Goal: Transaction & Acquisition: Download file/media

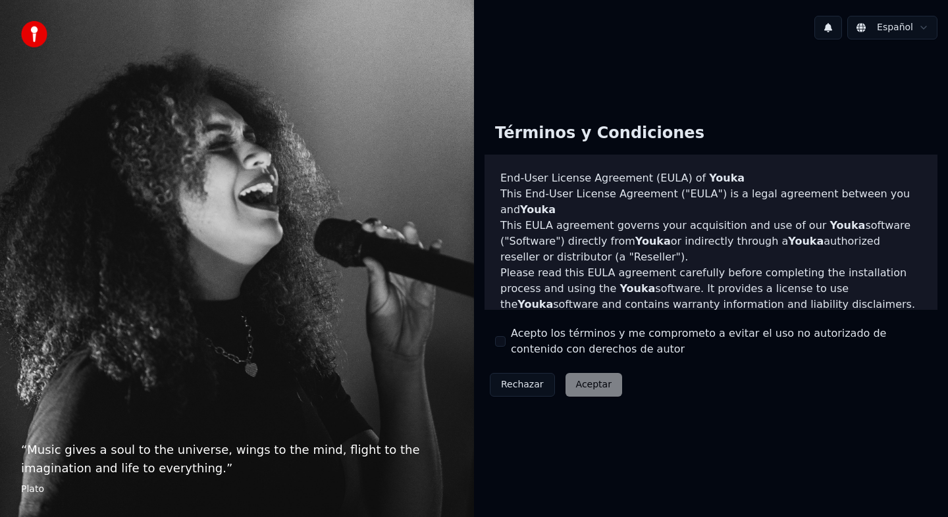
click at [557, 344] on label "Acepto los términos y me comprometo a evitar el uso no autorizado de contenido …" at bounding box center [719, 342] width 416 height 32
click at [506, 344] on button "Acepto los términos y me comprometo a evitar el uso no autorizado de contenido …" at bounding box center [500, 341] width 11 height 11
click at [591, 390] on button "Aceptar" at bounding box center [594, 385] width 57 height 24
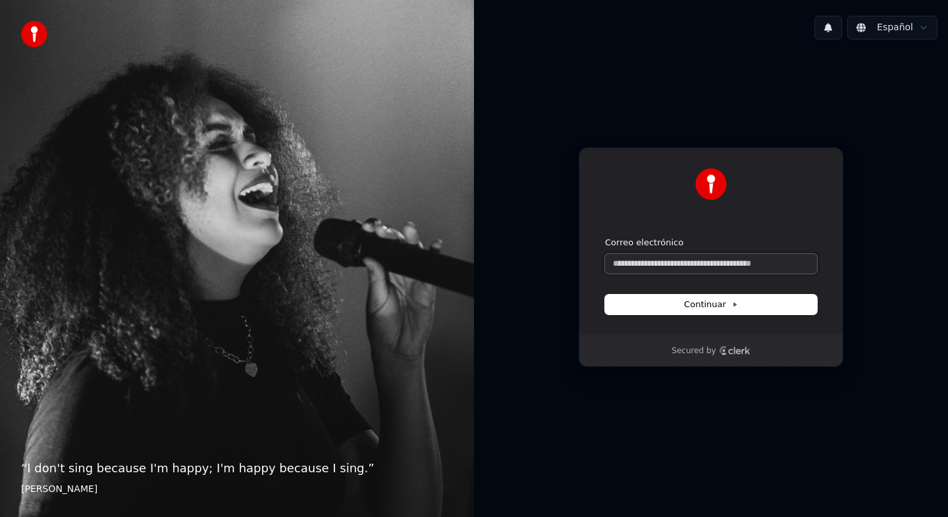
click at [666, 271] on input "Correo electrónico" at bounding box center [711, 264] width 212 height 20
type input "*"
click at [671, 265] on input "Correo electrónico" at bounding box center [711, 264] width 212 height 20
paste input "**********"
click at [684, 303] on button "Continuar" at bounding box center [711, 305] width 212 height 20
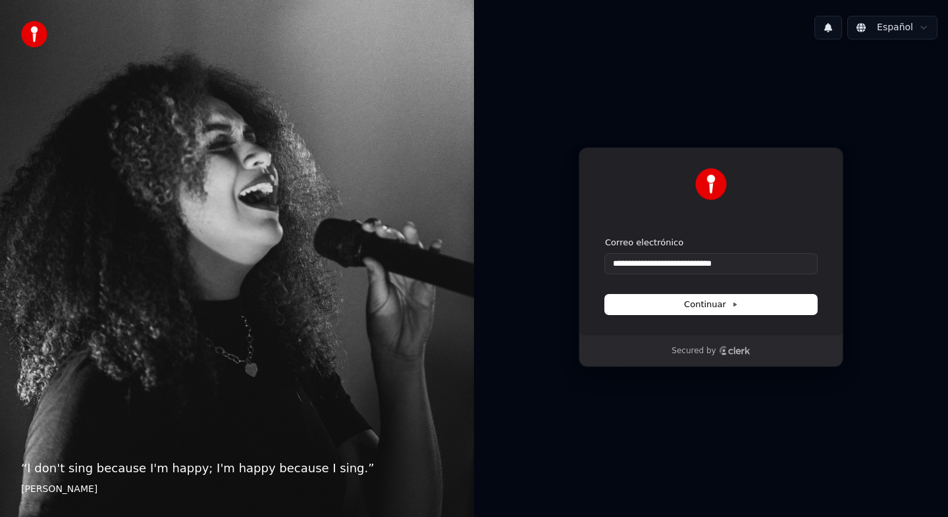
type input "**********"
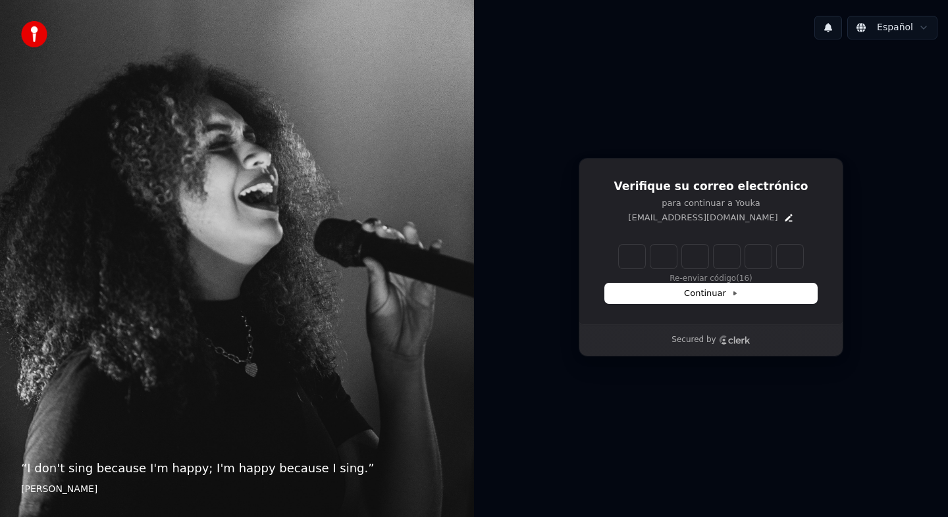
click at [633, 259] on input "Enter verification code" at bounding box center [711, 257] width 184 height 24
type input "******"
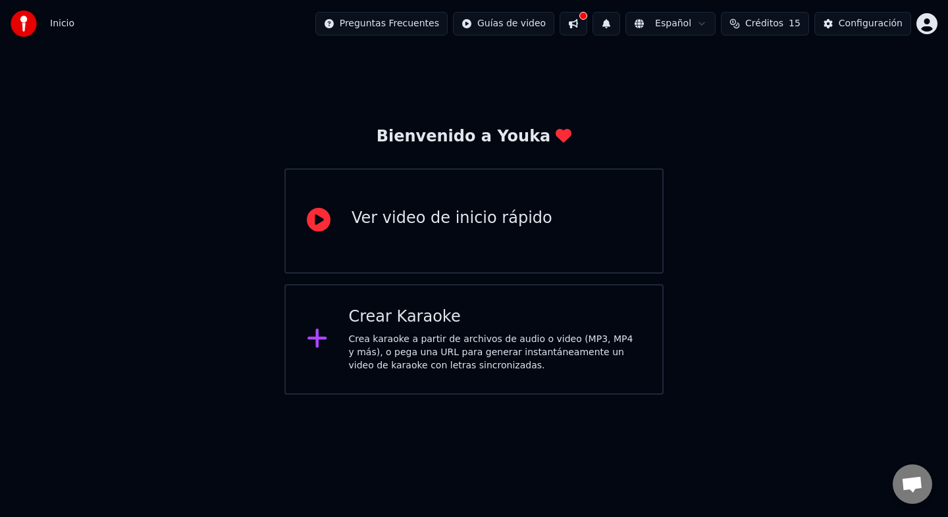
click at [453, 234] on div "Ver video de inicio rápido" at bounding box center [452, 221] width 201 height 26
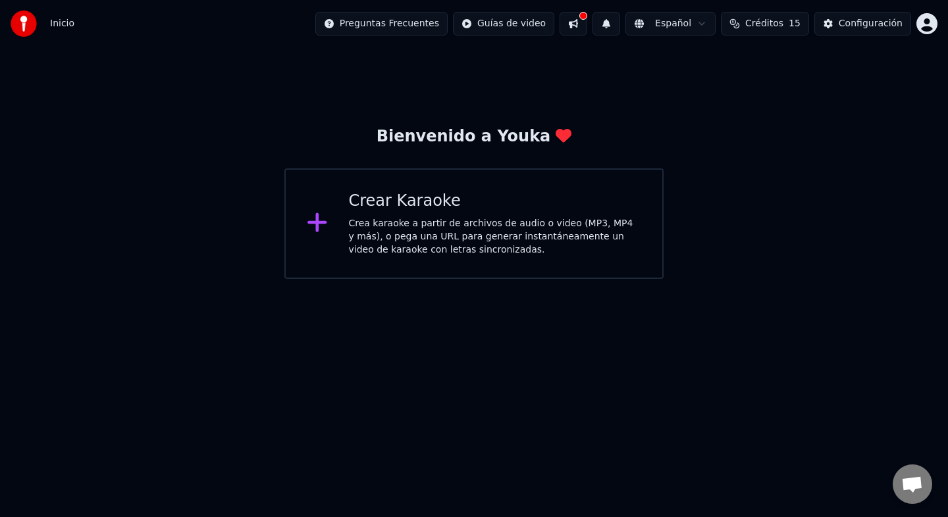
click at [425, 208] on div "Crear Karaoke" at bounding box center [495, 201] width 293 height 21
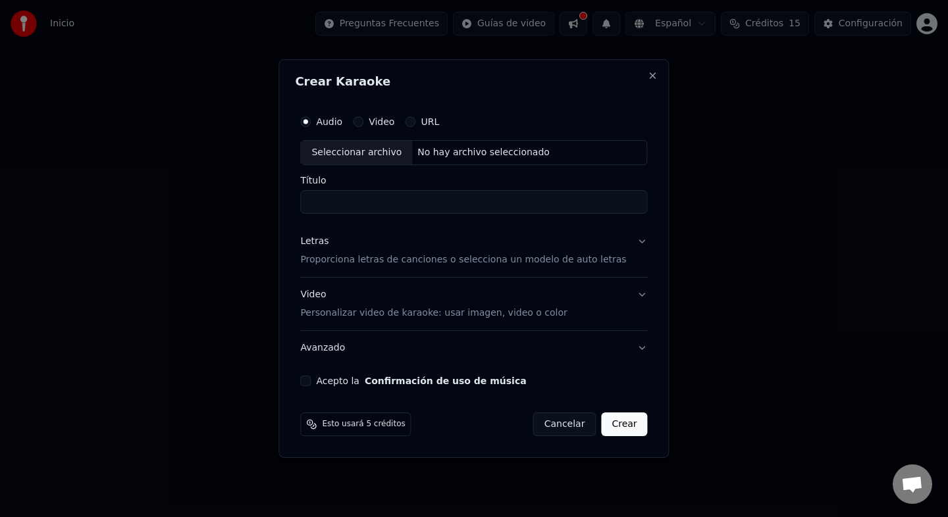
click at [632, 242] on button "Letras Proporciona letras de canciones o selecciona un modelo de auto letras" at bounding box center [473, 251] width 347 height 53
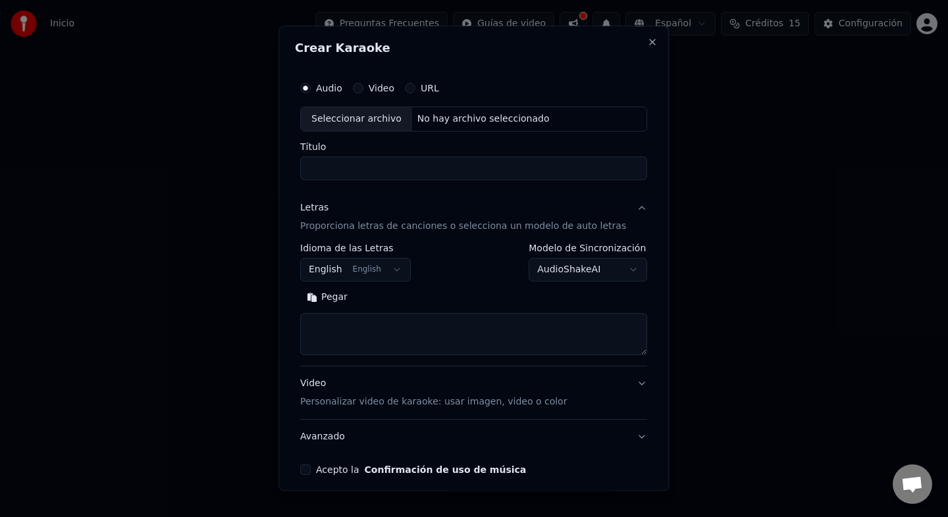
click at [627, 209] on button "Letras Proporciona letras de canciones o selecciona un modelo de auto letras" at bounding box center [473, 217] width 347 height 53
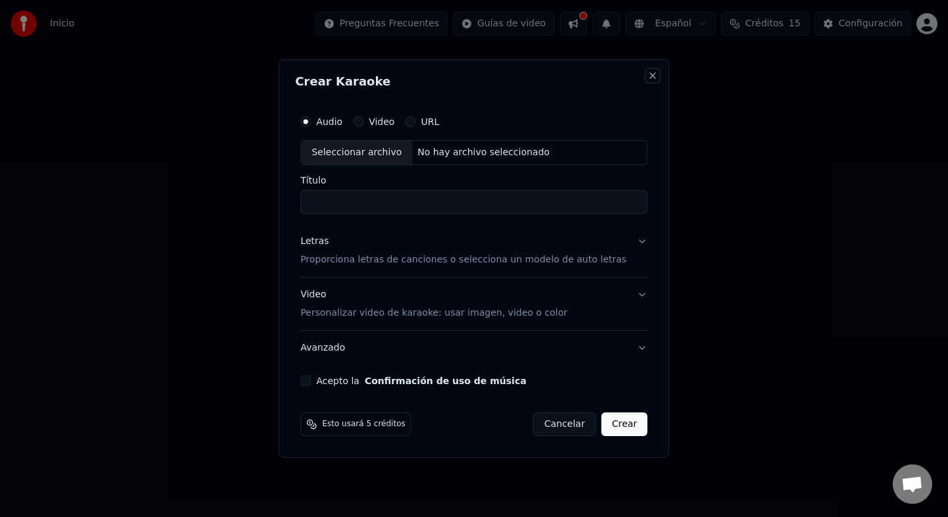
click at [648, 79] on button "Close" at bounding box center [653, 75] width 11 height 11
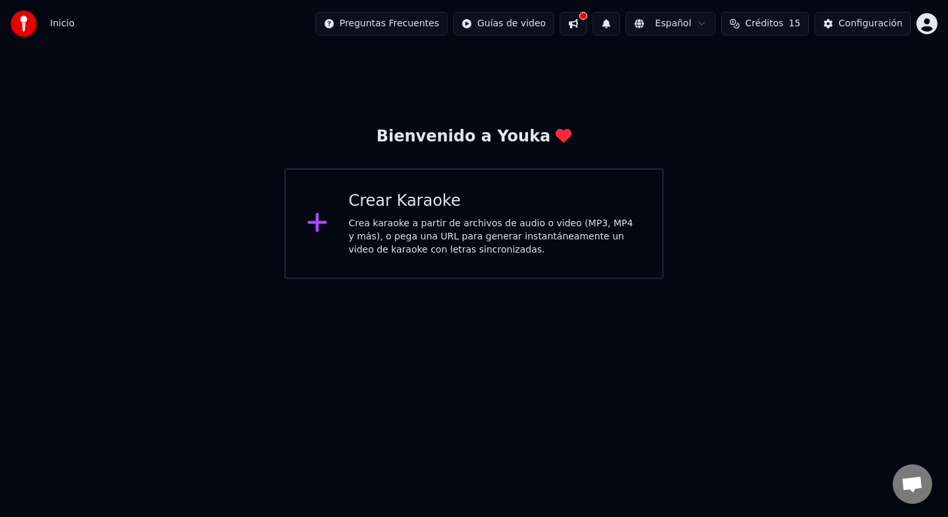
click at [512, 240] on div "Crea karaoke a partir de archivos de audio o video (MP3, MP4 y más), o pega una…" at bounding box center [495, 237] width 293 height 40
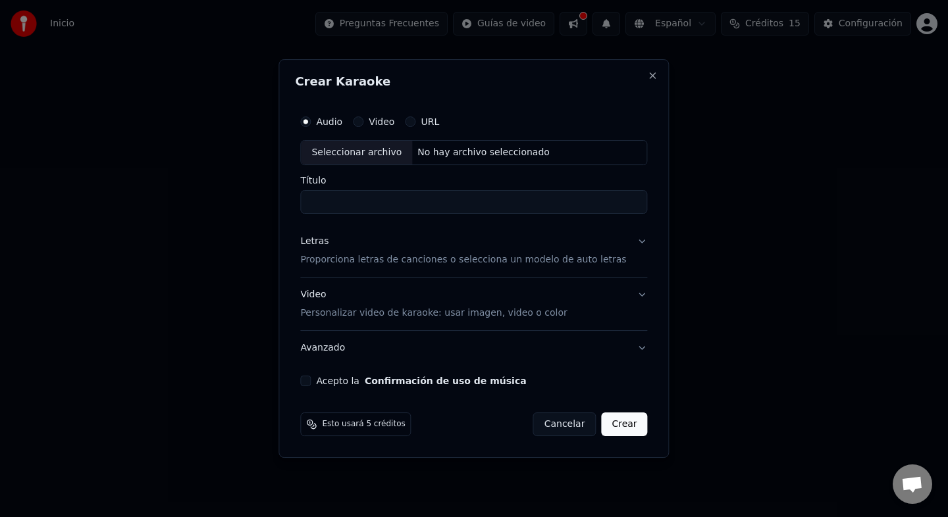
click at [433, 119] on label "URL" at bounding box center [430, 121] width 18 height 9
click at [415, 119] on button "URL" at bounding box center [410, 122] width 11 height 11
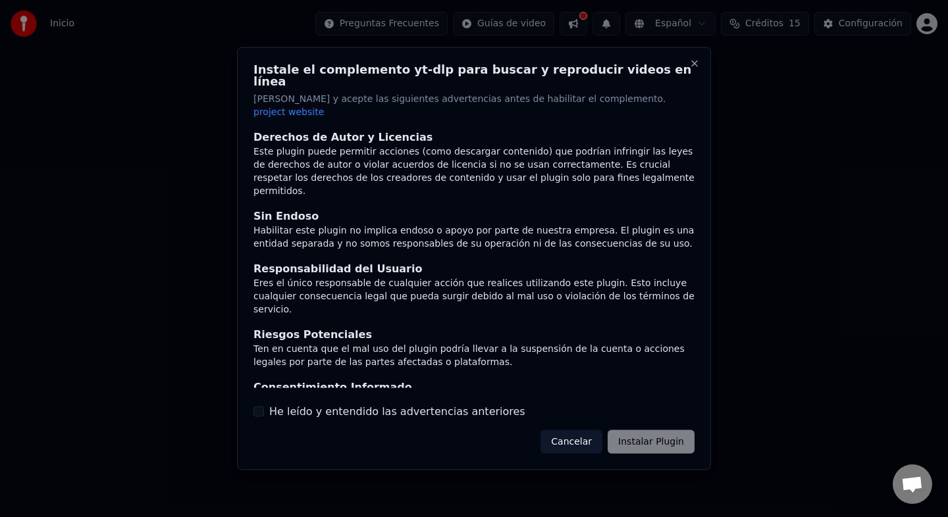
scroll to position [73, 0]
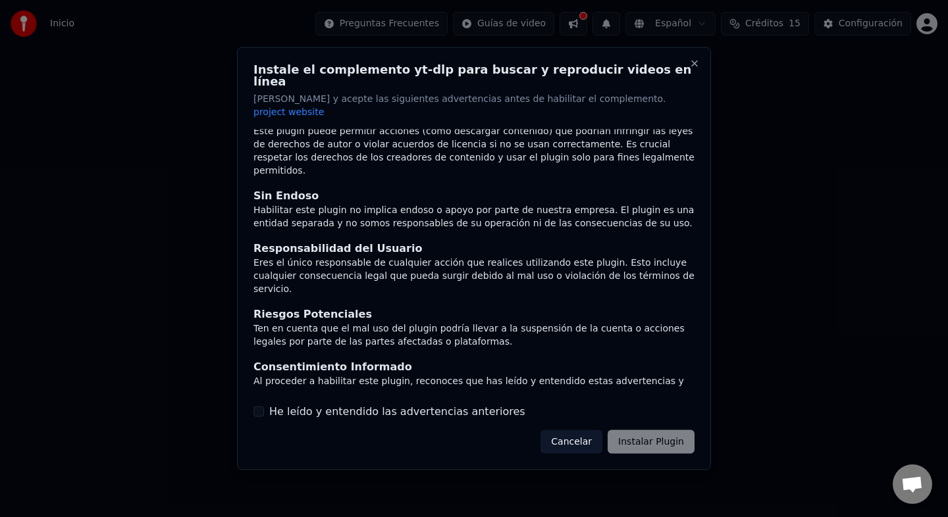
click at [415, 404] on label "He leído y entendido las advertencias anteriores" at bounding box center [397, 412] width 256 height 16
click at [264, 406] on button "He leído y entendido las advertencias anteriores" at bounding box center [258, 411] width 11 height 11
click at [655, 430] on button "Instalar Plugin" at bounding box center [651, 442] width 87 height 24
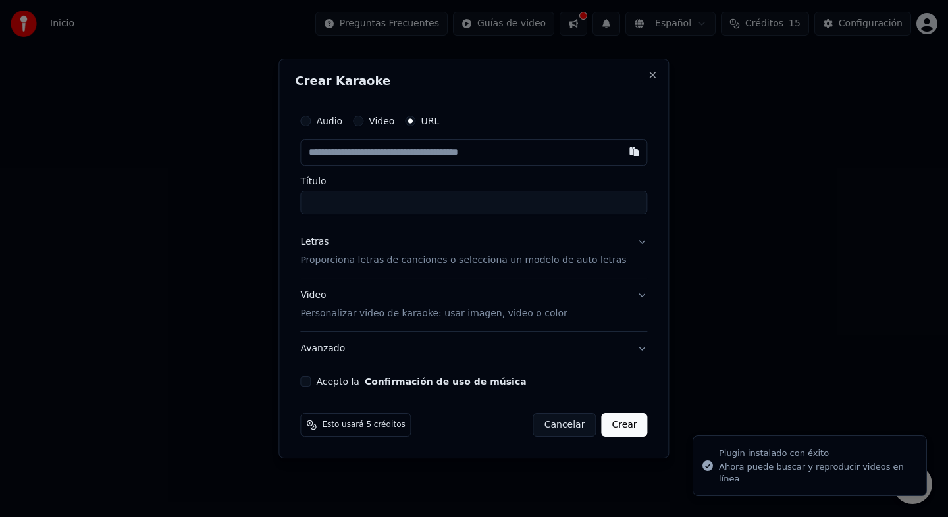
click at [422, 198] on input "Título" at bounding box center [473, 203] width 347 height 24
click at [423, 151] on input "text" at bounding box center [473, 153] width 347 height 26
paste input "**********"
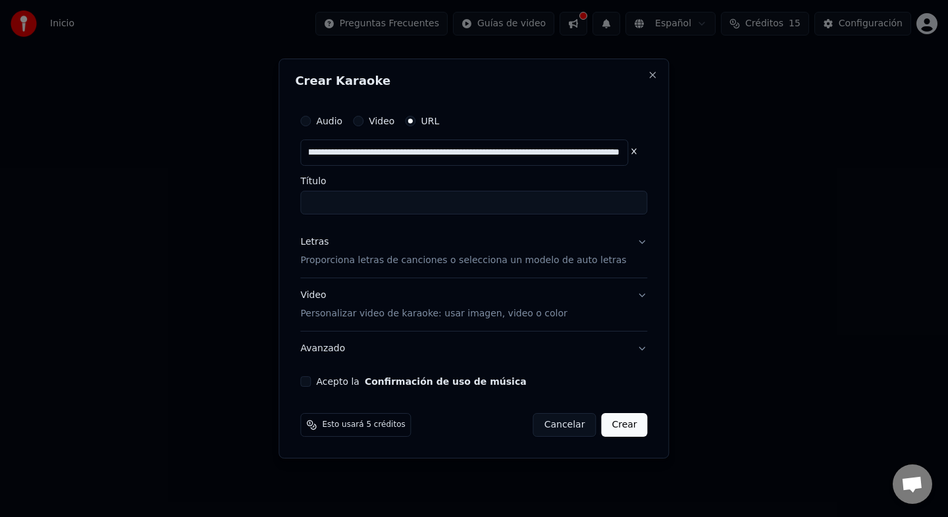
type input "**********"
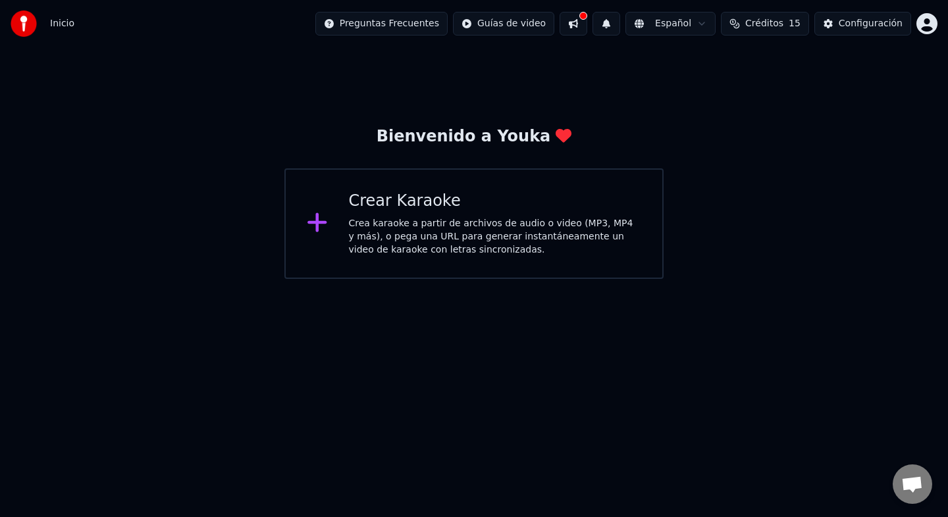
click at [450, 232] on div "Crea karaoke a partir de archivos de audio o video (MP3, MP4 y más), o pega una…" at bounding box center [495, 237] width 293 height 40
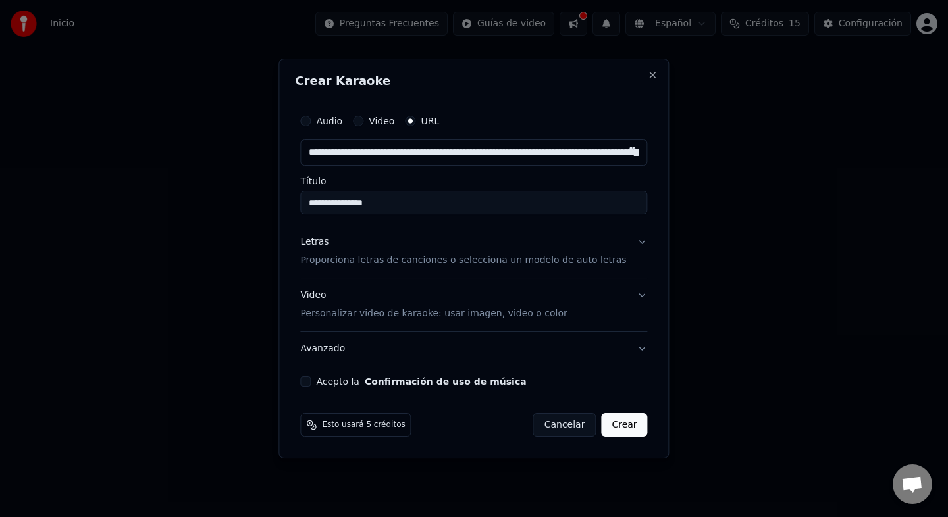
scroll to position [0, 270]
type input "**********"
click at [427, 201] on input "**********" at bounding box center [473, 203] width 347 height 24
click at [462, 142] on input "text" at bounding box center [464, 153] width 328 height 26
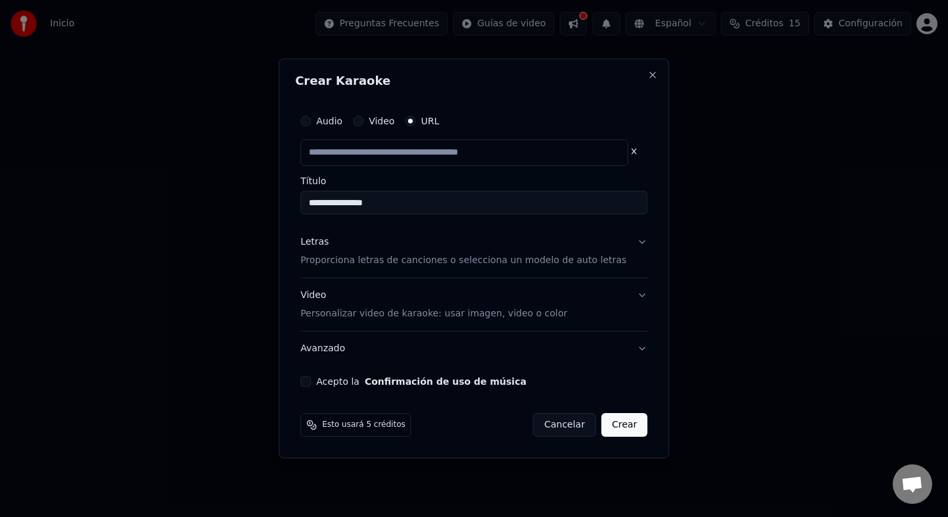
click at [637, 242] on button "Letras Proporciona letras de canciones o selecciona un modelo de auto letras" at bounding box center [473, 251] width 347 height 53
type input "**********"
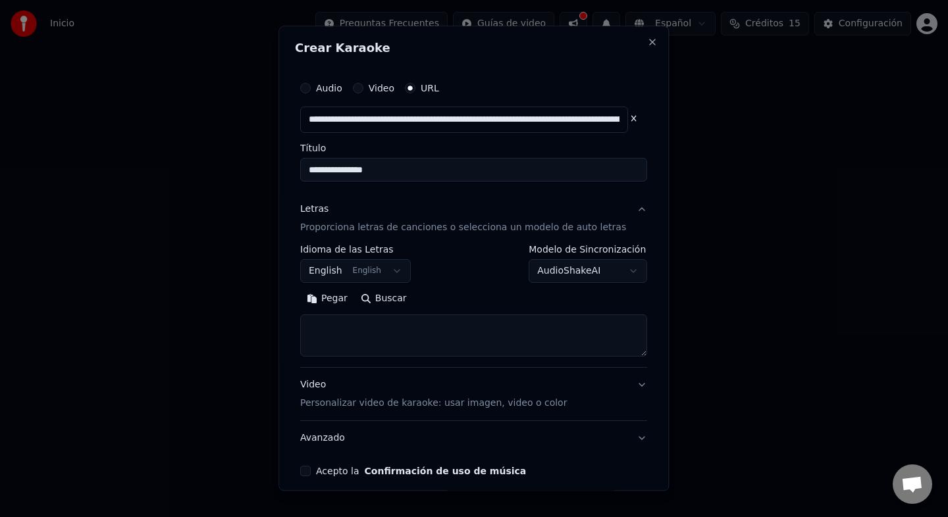
scroll to position [19, 0]
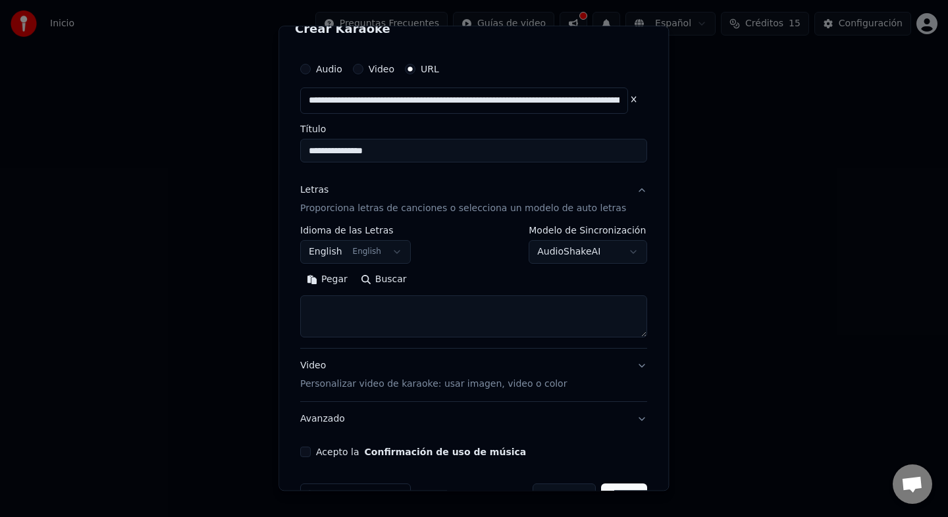
click at [368, 253] on button "English English" at bounding box center [355, 252] width 111 height 24
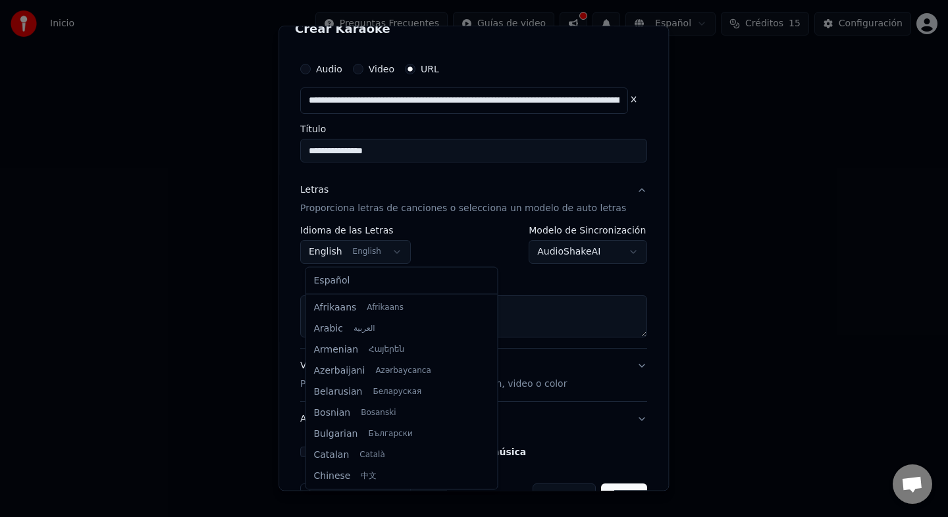
scroll to position [105, 0]
select select "**"
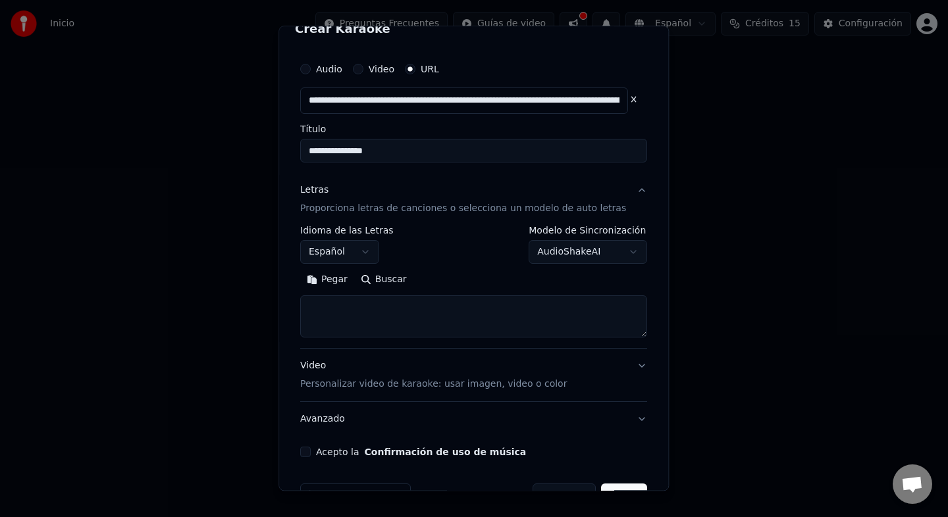
click at [375, 317] on textarea at bounding box center [473, 317] width 347 height 42
paste textarea "**********"
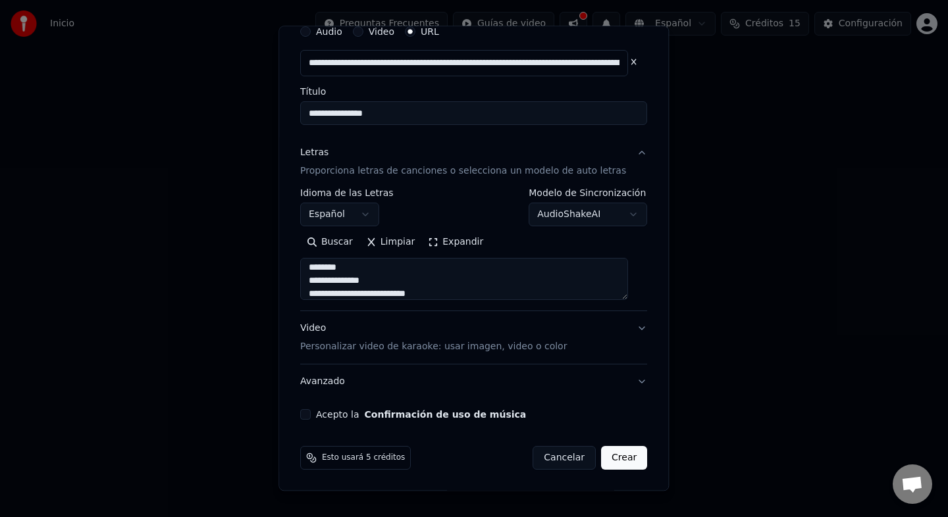
type textarea "**********"
click at [626, 325] on button "Video Personalizar video de karaoke: usar imagen, video o color" at bounding box center [473, 337] width 347 height 53
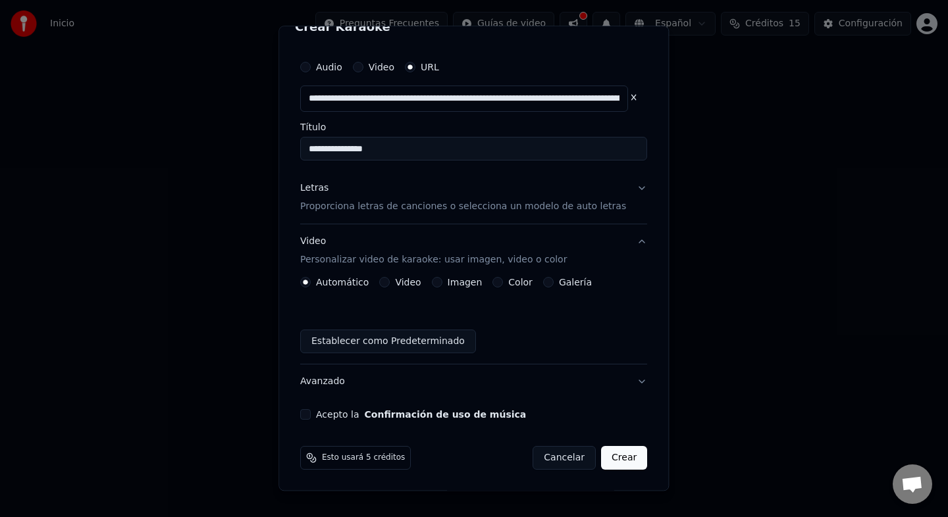
scroll to position [21, 0]
click at [406, 280] on label "Video" at bounding box center [409, 282] width 26 height 9
click at [390, 280] on button "Video" at bounding box center [385, 282] width 11 height 11
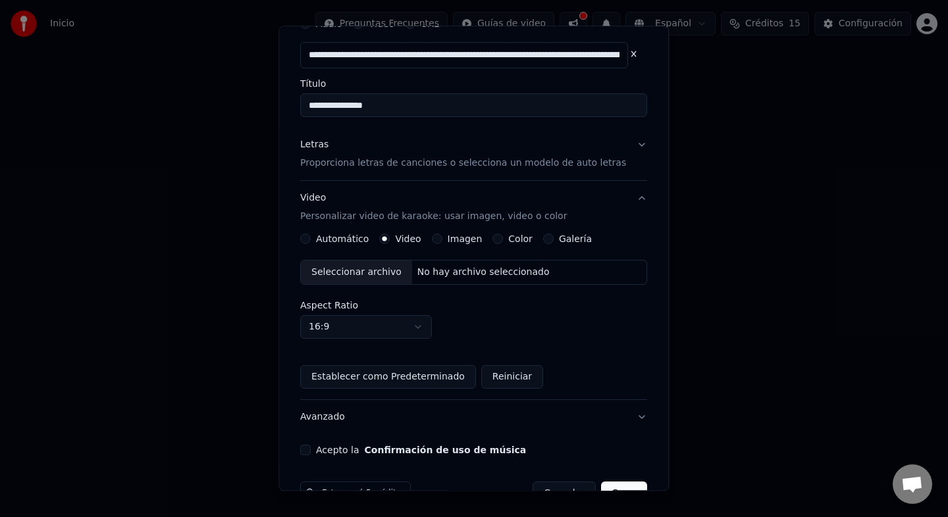
scroll to position [67, 0]
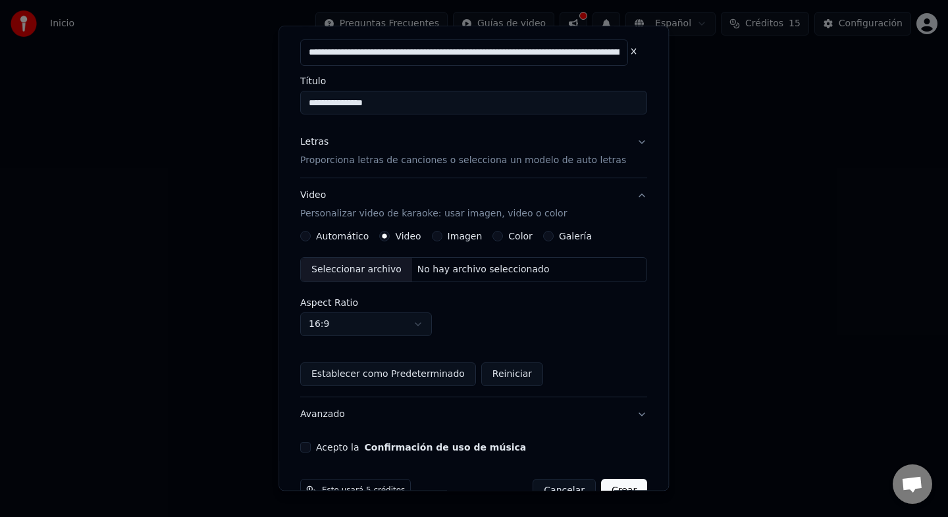
click at [446, 273] on div "No hay archivo seleccionado" at bounding box center [483, 269] width 143 height 13
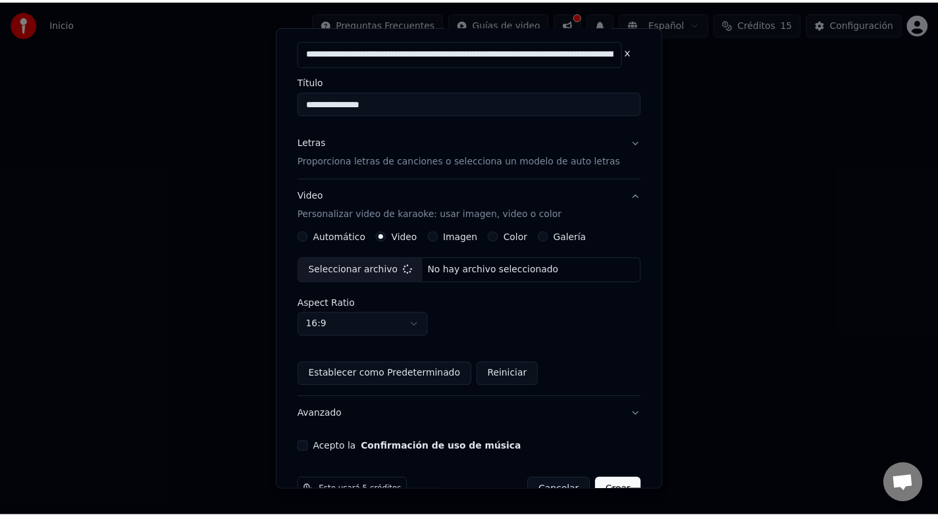
scroll to position [100, 0]
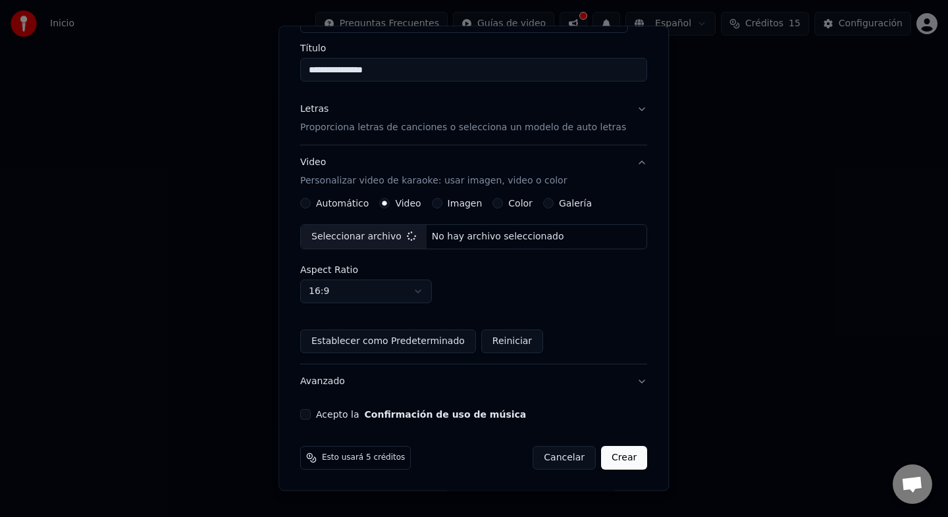
click at [311, 415] on button "Acepto la Confirmación de uso de música" at bounding box center [305, 414] width 11 height 11
click at [605, 454] on button "Crear" at bounding box center [624, 458] width 46 height 24
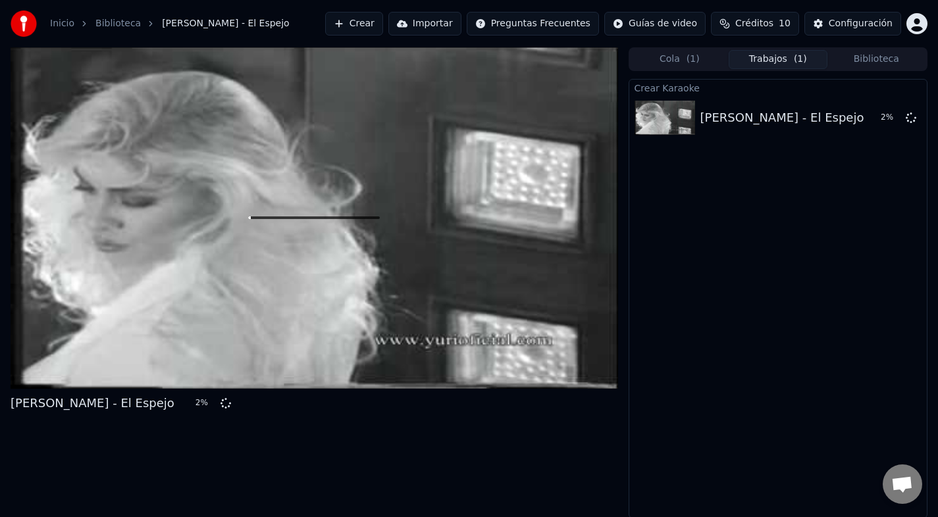
scroll to position [1, 0]
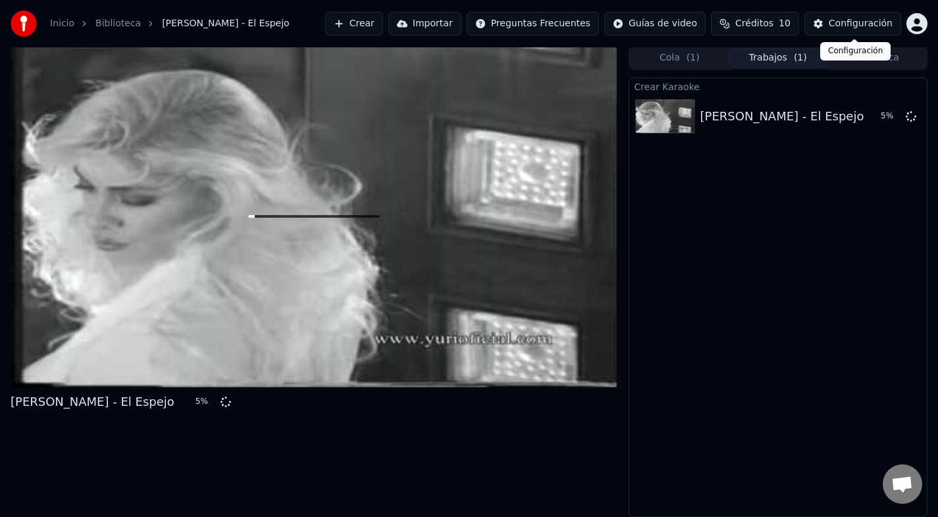
click at [867, 7] on div "Inicio Biblioteca Yuri - El Espejo Crear Importar Preguntas Frecuentes Guías de…" at bounding box center [469, 23] width 938 height 47
click at [858, 27] on div "Configuración" at bounding box center [861, 23] width 64 height 13
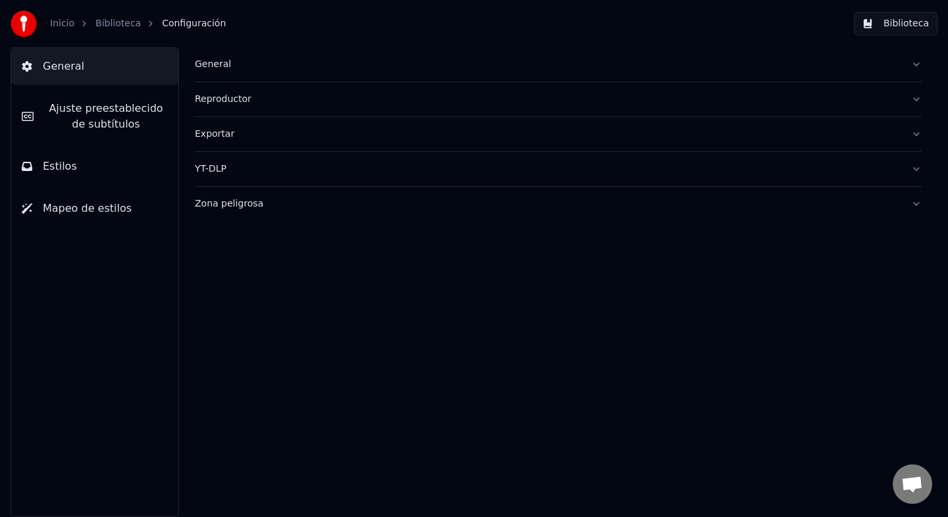
click at [119, 21] on link "Biblioteca" at bounding box center [117, 23] width 45 height 13
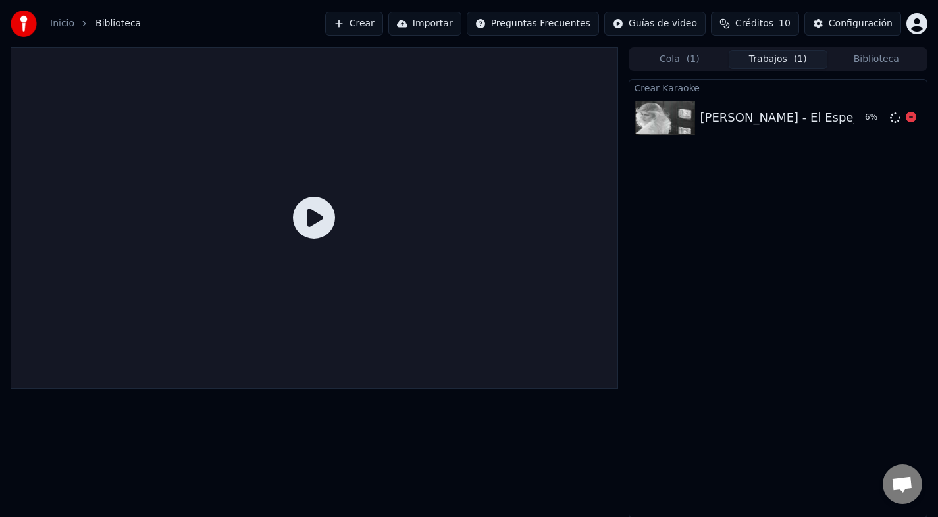
click at [753, 120] on div "Yuri - El Espejo" at bounding box center [782, 118] width 164 height 18
click at [778, 125] on div "Yuri - El Espejo" at bounding box center [782, 118] width 164 height 18
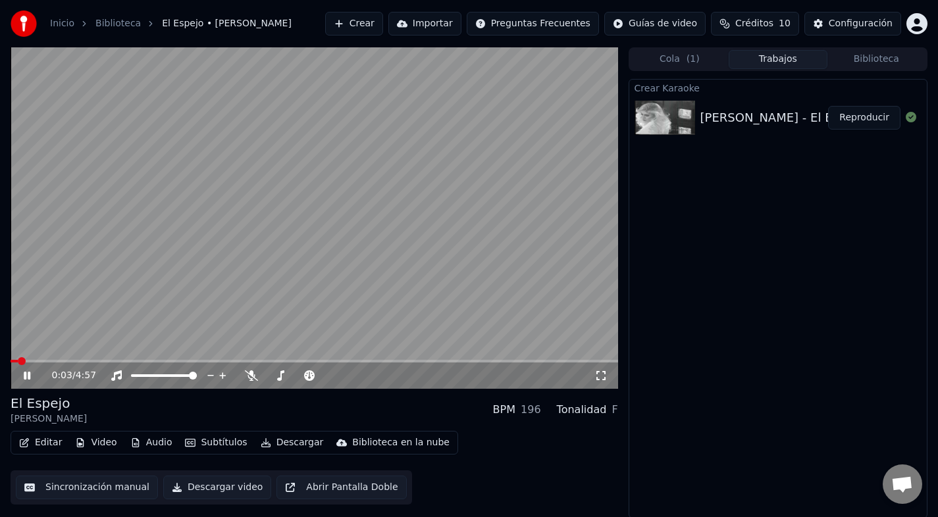
click at [33, 361] on span at bounding box center [315, 361] width 608 height 3
click at [49, 361] on span at bounding box center [315, 361] width 608 height 3
click at [66, 361] on span at bounding box center [315, 361] width 608 height 3
click at [78, 361] on span at bounding box center [315, 361] width 608 height 3
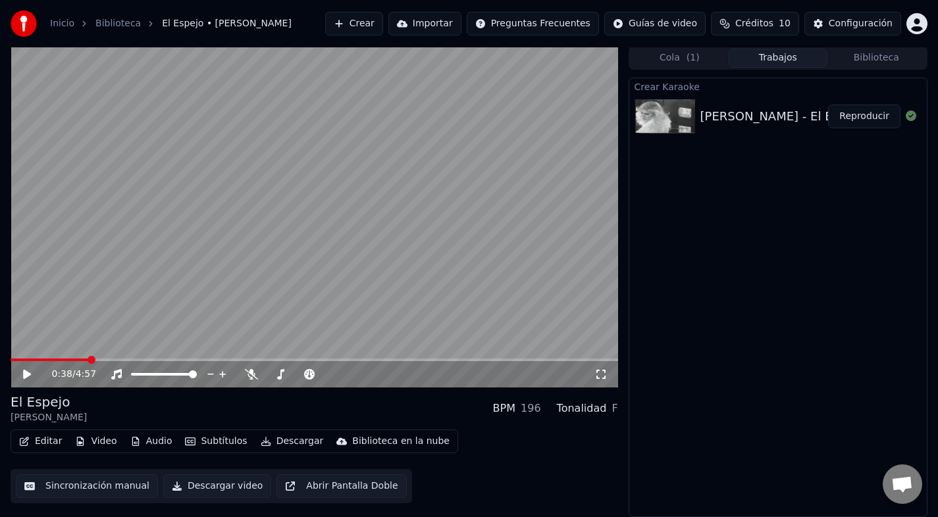
click at [47, 444] on button "Editar" at bounding box center [40, 442] width 53 height 18
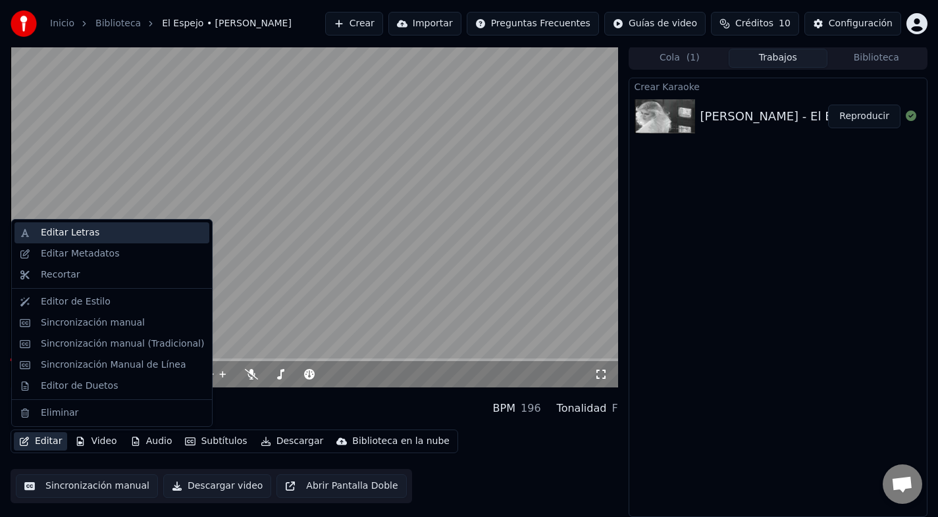
click at [91, 236] on div "Editar Letras" at bounding box center [70, 232] width 59 height 13
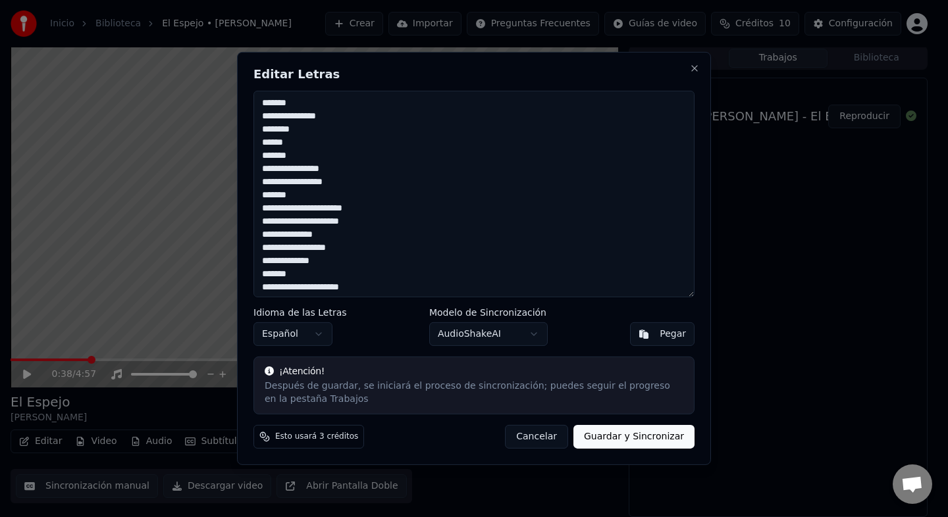
click at [535, 438] on button "Cancelar" at bounding box center [536, 437] width 63 height 24
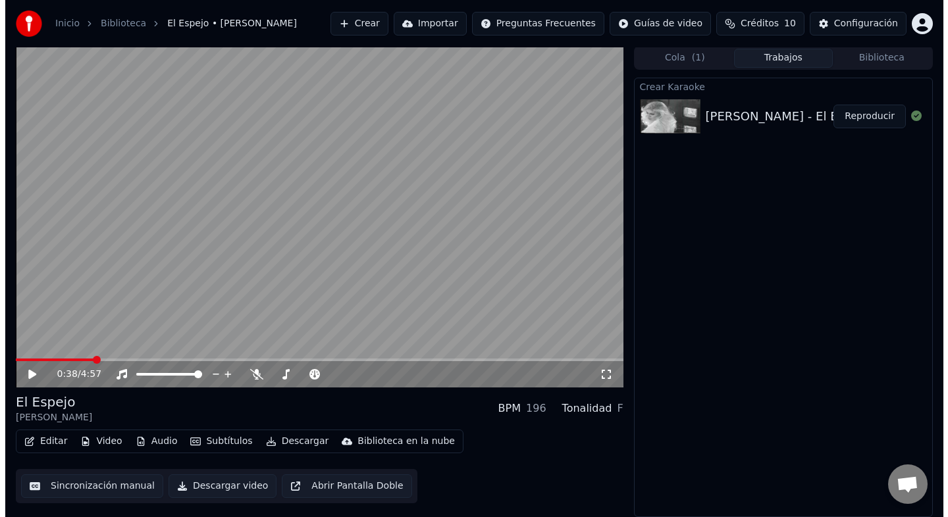
scroll to position [0, 0]
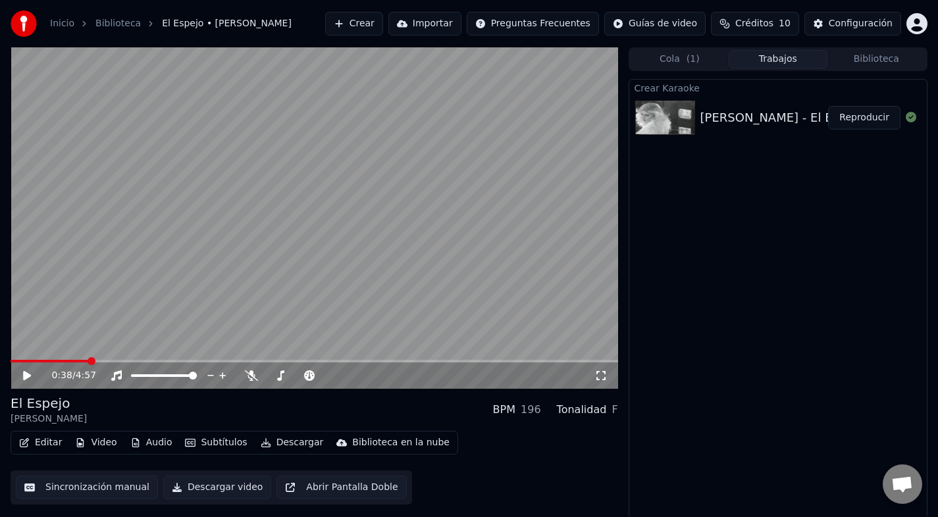
click at [259, 338] on video at bounding box center [315, 218] width 608 height 342
click at [213, 273] on video at bounding box center [315, 218] width 608 height 342
click at [79, 442] on icon "button" at bounding box center [80, 442] width 11 height 9
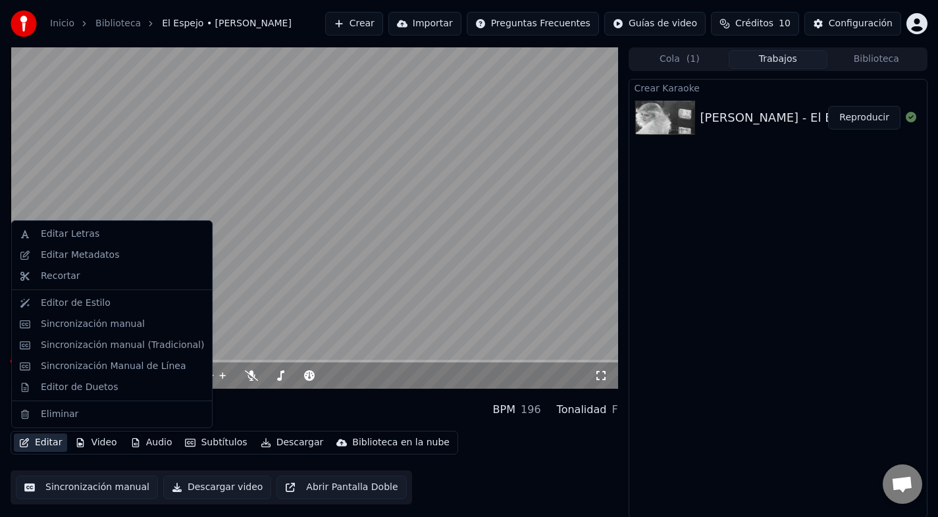
click at [49, 448] on button "Editar" at bounding box center [40, 443] width 53 height 18
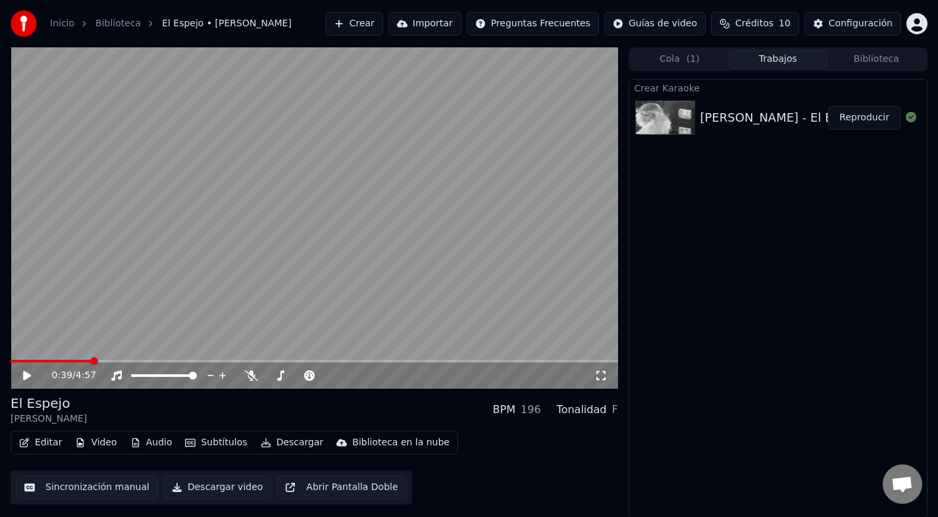
click at [49, 448] on button "Editar" at bounding box center [40, 443] width 53 height 18
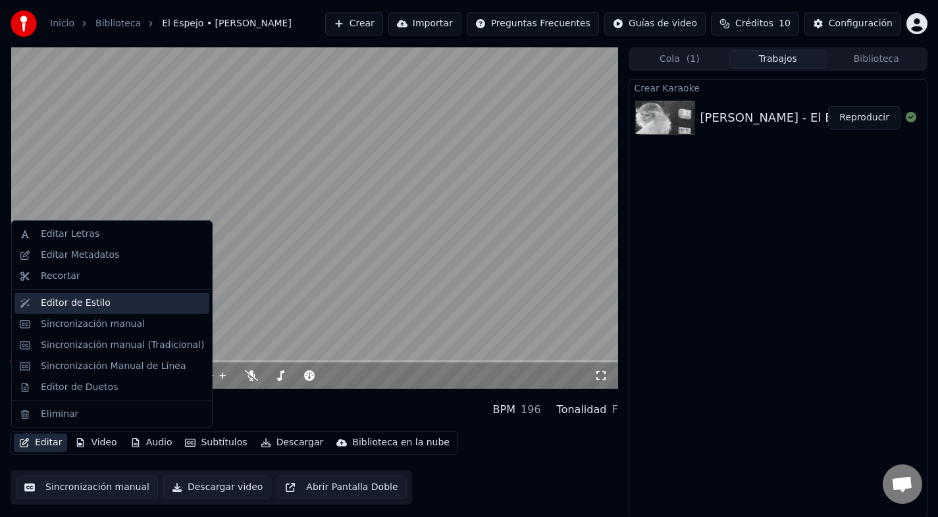
click at [85, 311] on div "Editor de Estilo" at bounding box center [111, 303] width 195 height 21
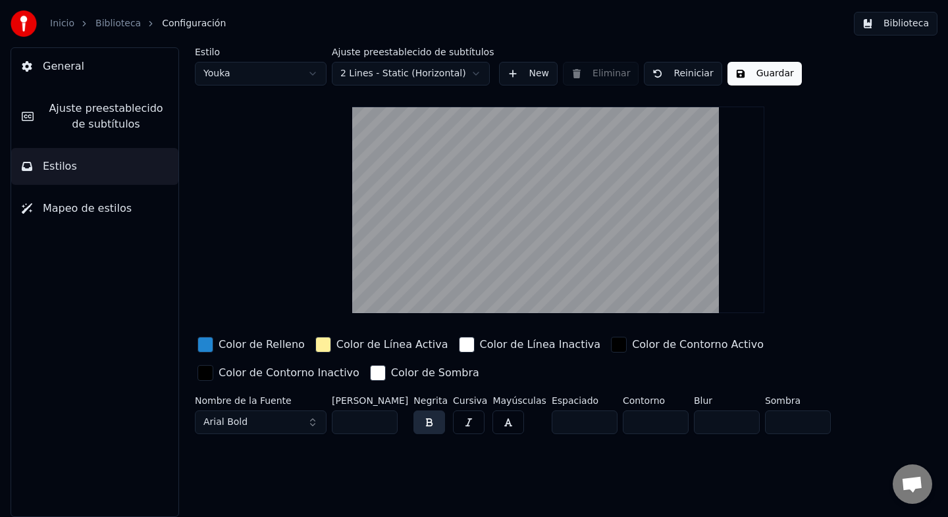
click at [427, 70] on html "Inicio Biblioteca Configuración Biblioteca General Ajuste preestablecido de sub…" at bounding box center [474, 258] width 948 height 517
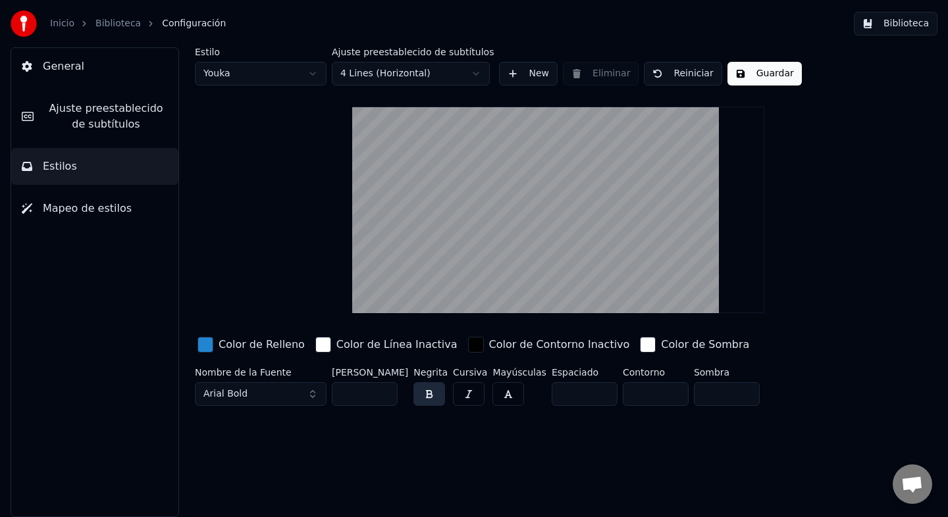
click at [425, 75] on html "Inicio Biblioteca Configuración Biblioteca General Ajuste preestablecido de sub…" at bounding box center [474, 258] width 948 height 517
click at [424, 72] on html "Inicio Biblioteca Configuración Biblioteca General Ajuste preestablecido de sub…" at bounding box center [474, 258] width 948 height 517
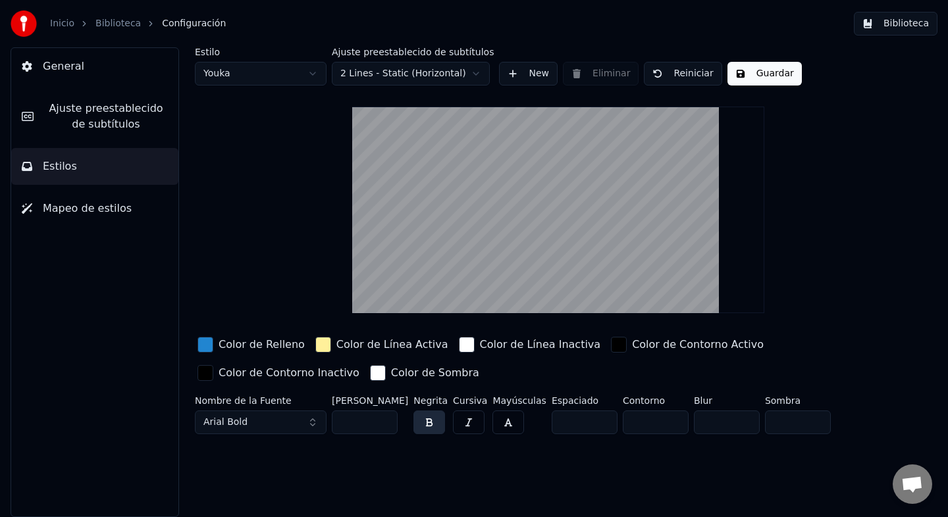
click at [429, 72] on html "Inicio Biblioteca Configuración Biblioteca General Ajuste preestablecido de sub…" at bounding box center [474, 258] width 948 height 517
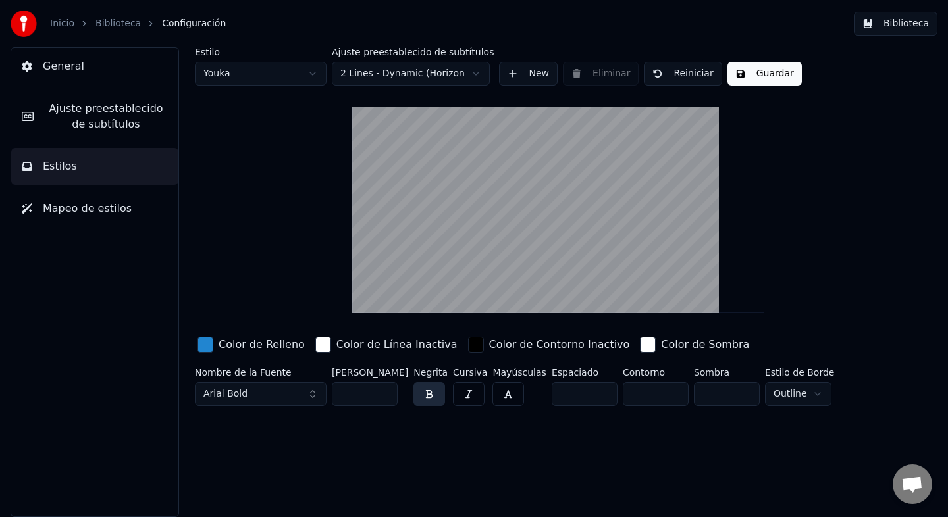
click at [270, 388] on button "Arial Bold" at bounding box center [261, 395] width 132 height 24
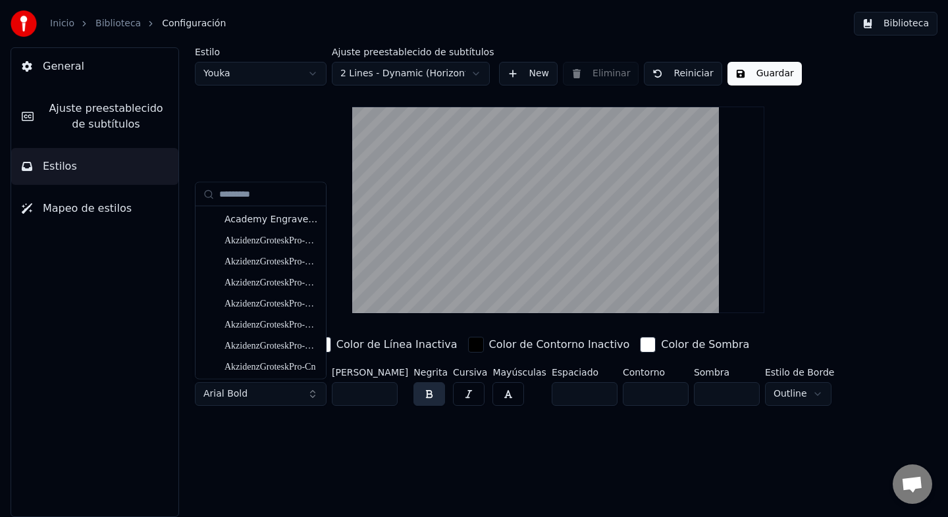
click at [309, 393] on button "Arial Bold" at bounding box center [261, 395] width 132 height 24
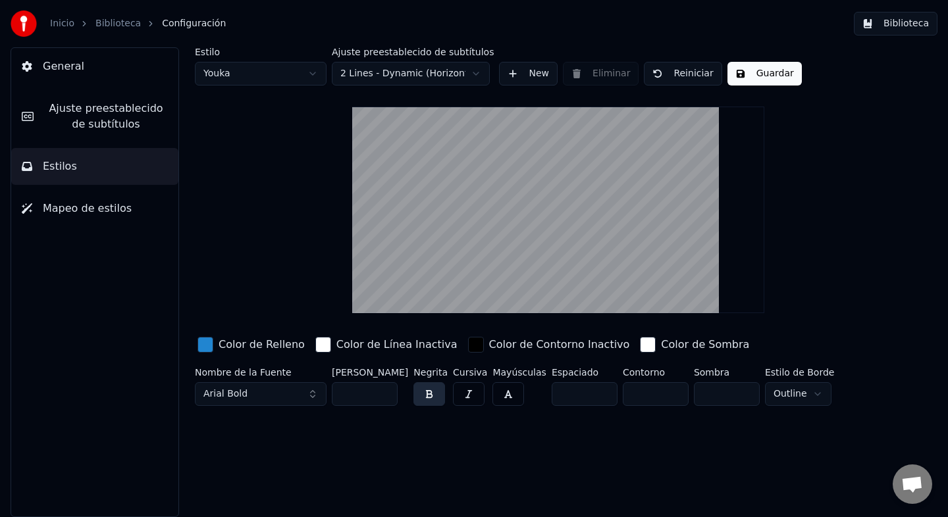
click at [309, 394] on button "Arial Bold" at bounding box center [261, 395] width 132 height 24
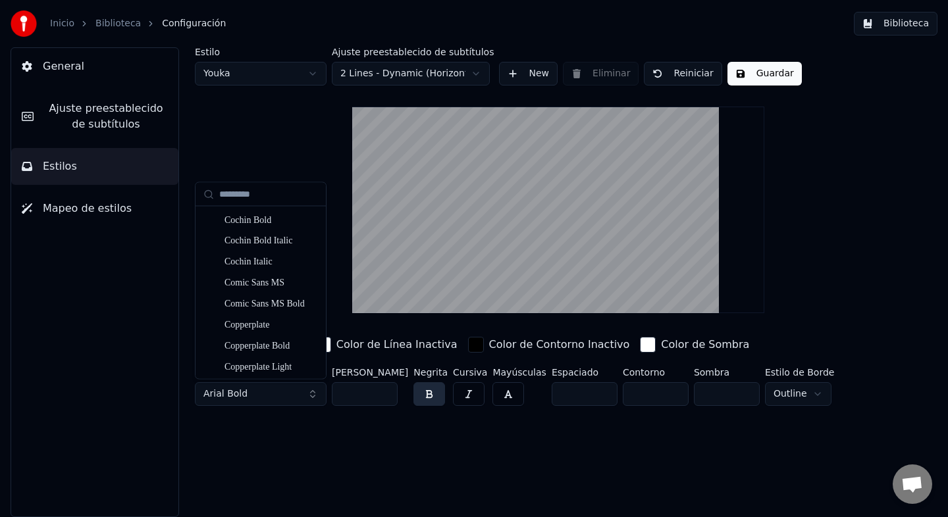
scroll to position [3402, 0]
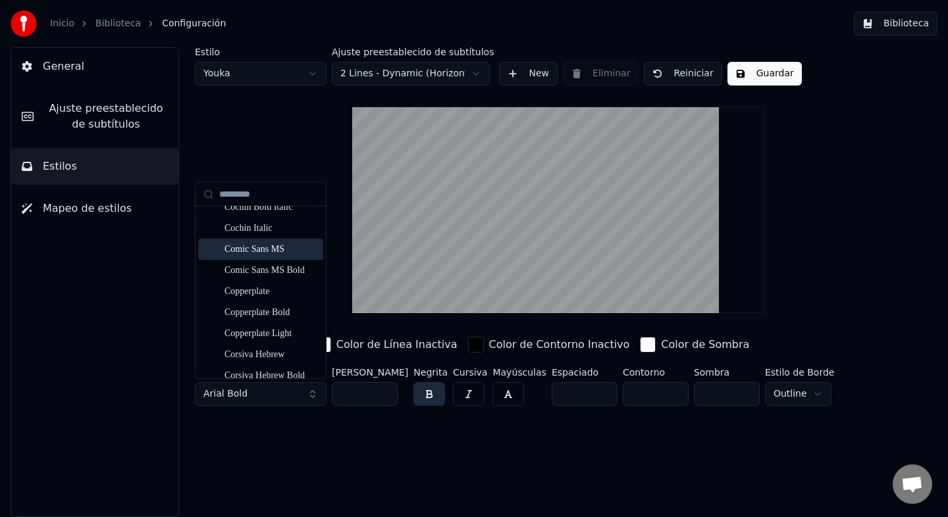
click at [267, 250] on div "Comic Sans MS" at bounding box center [271, 250] width 93 height 13
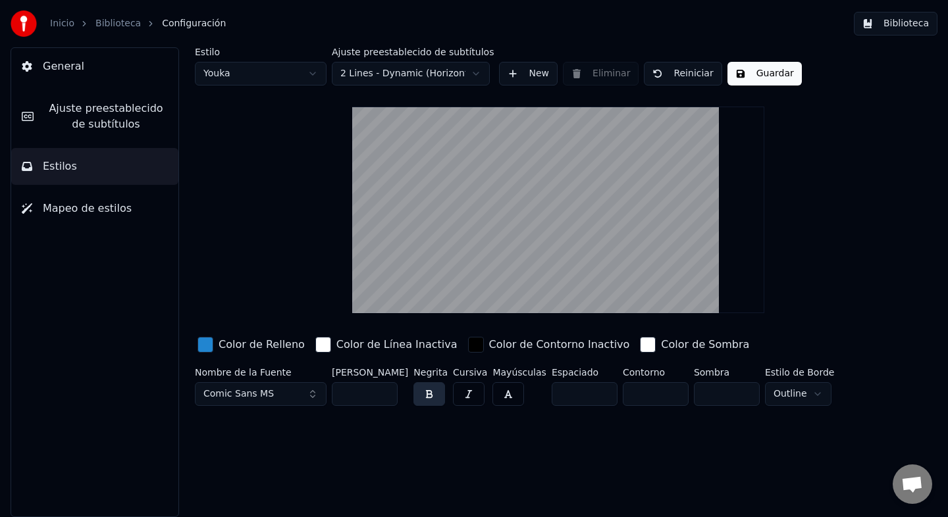
click at [262, 341] on div "Color de Relleno" at bounding box center [262, 345] width 86 height 16
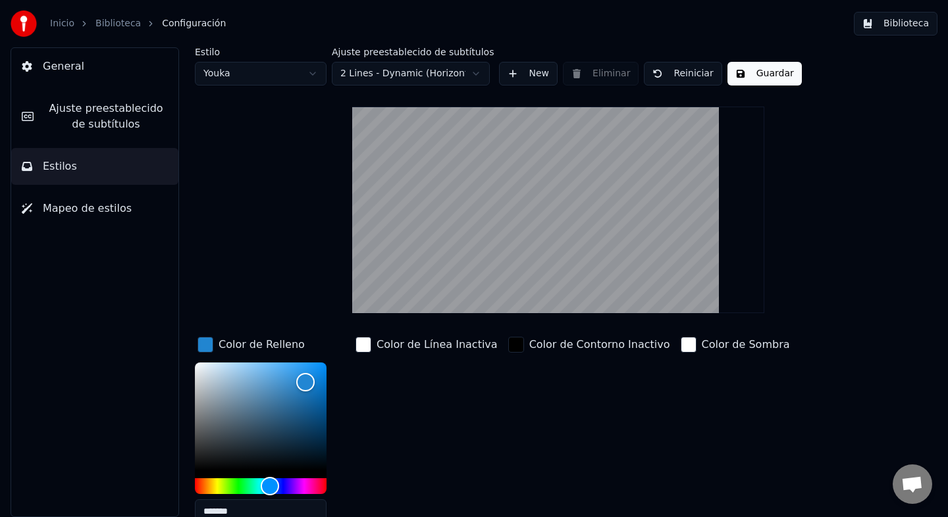
click at [255, 343] on div "Color de Relleno" at bounding box center [262, 345] width 86 height 16
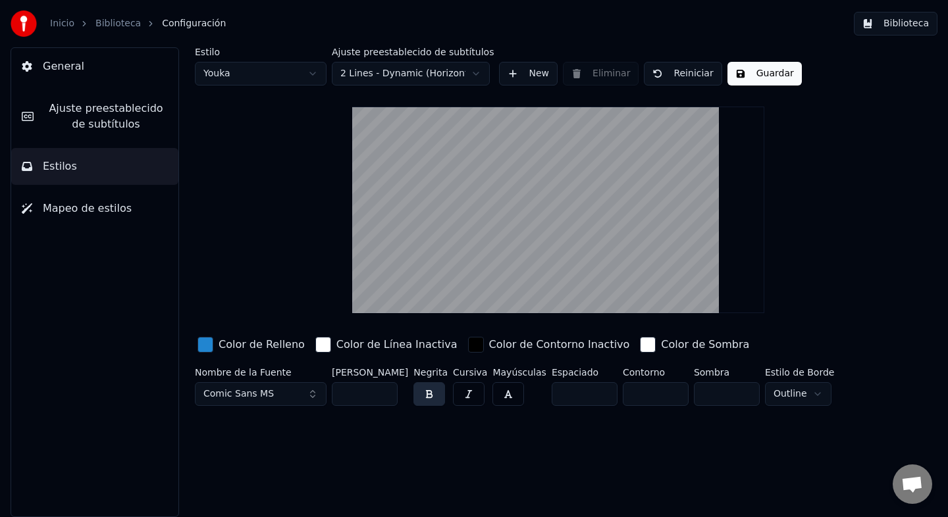
click at [255, 343] on div "Color de Relleno" at bounding box center [262, 345] width 86 height 16
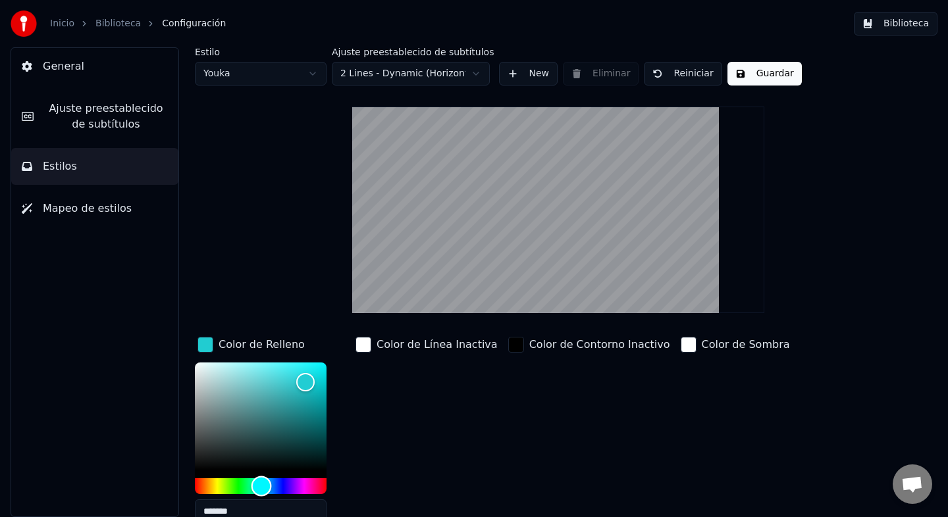
click at [261, 488] on div "Hue" at bounding box center [261, 487] width 132 height 16
drag, startPoint x: 315, startPoint y: 386, endPoint x: 374, endPoint y: 400, distance: 60.1
click at [374, 400] on div "Color de Relleno ******* Color de Línea Inactiva Color de Contorno Inactivo Col…" at bounding box center [527, 433] width 664 height 199
click at [282, 250] on div "Estilo Youka Ajuste preestablecido de subtítulos 2 Lines - Dynamic (Horizontal)…" at bounding box center [558, 317] width 727 height 541
click at [508, 344] on div "button" at bounding box center [516, 345] width 16 height 16
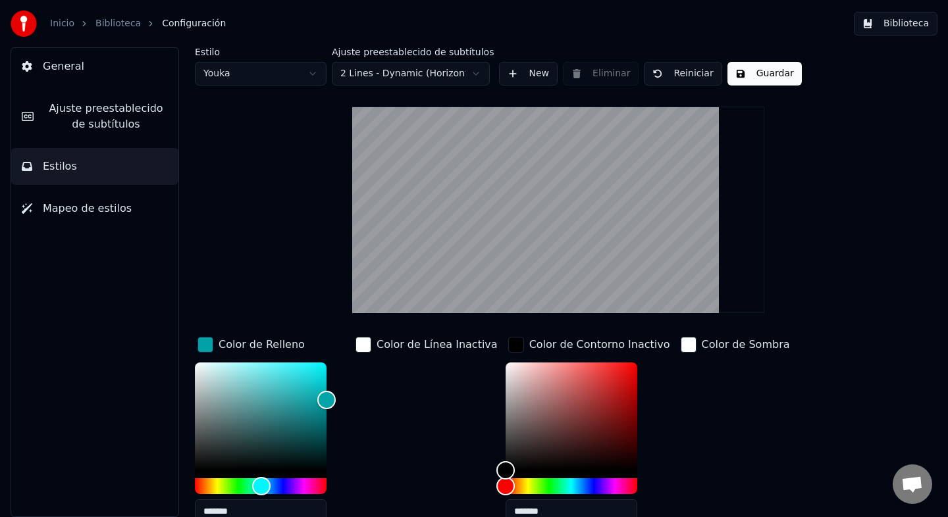
click at [508, 344] on div "button" at bounding box center [516, 345] width 16 height 16
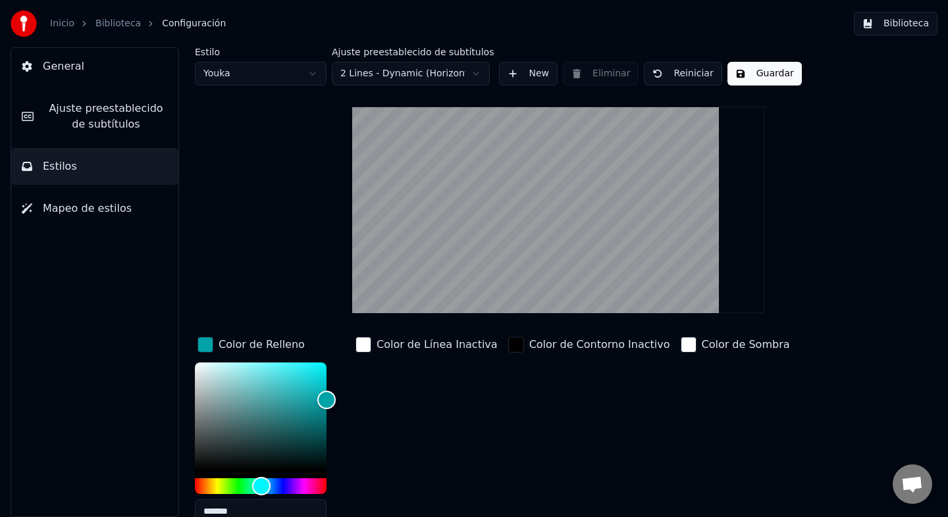
click at [700, 385] on div "Color de Sombra" at bounding box center [735, 433] width 115 height 199
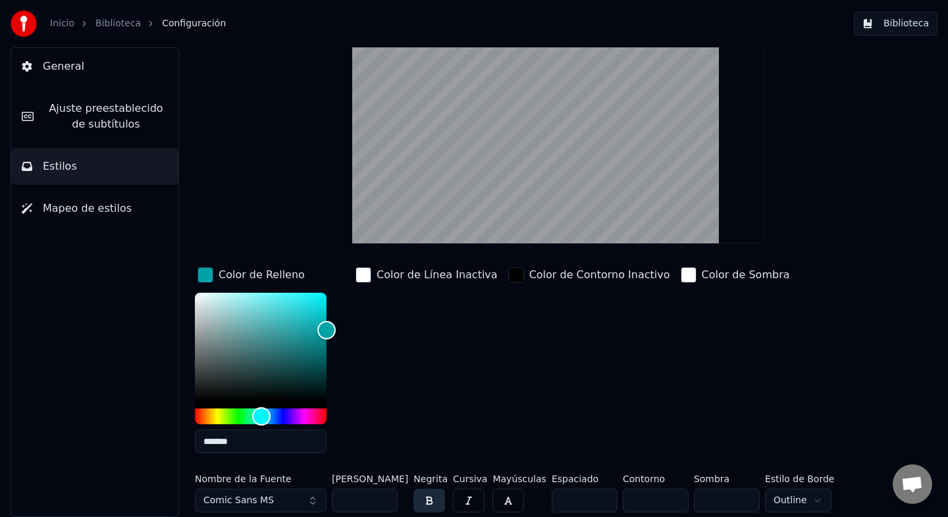
scroll to position [69, 0]
click at [795, 498] on html "Inicio Biblioteca Configuración Biblioteca General Ajuste preestablecido de sub…" at bounding box center [474, 258] width 948 height 517
click at [648, 419] on div "Color de Relleno ******* Color de Línea Inactiva Color de Contorno Inactivo Col…" at bounding box center [527, 364] width 664 height 199
click at [267, 237] on div "Estilo Youka Ajuste preestablecido de subtítulos 2 Lines - Dynamic (Horizontal)…" at bounding box center [558, 248] width 727 height 541
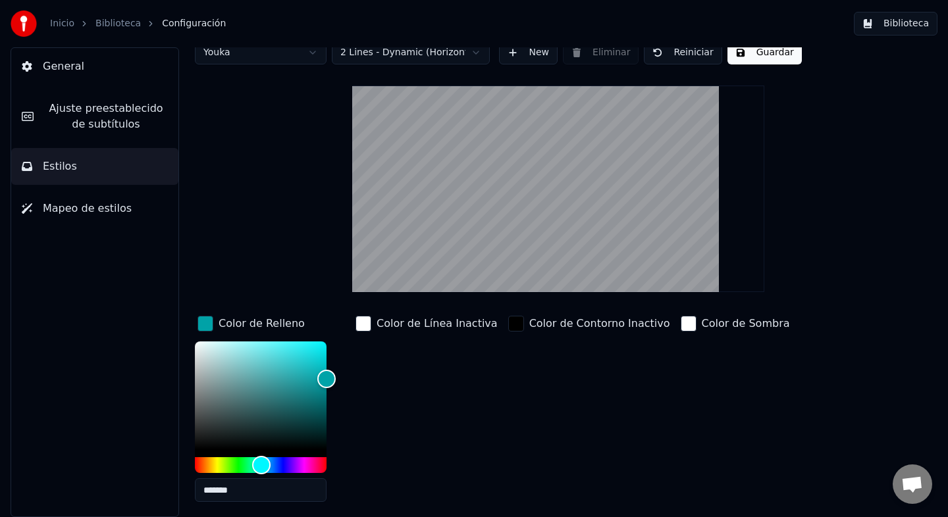
scroll to position [0, 0]
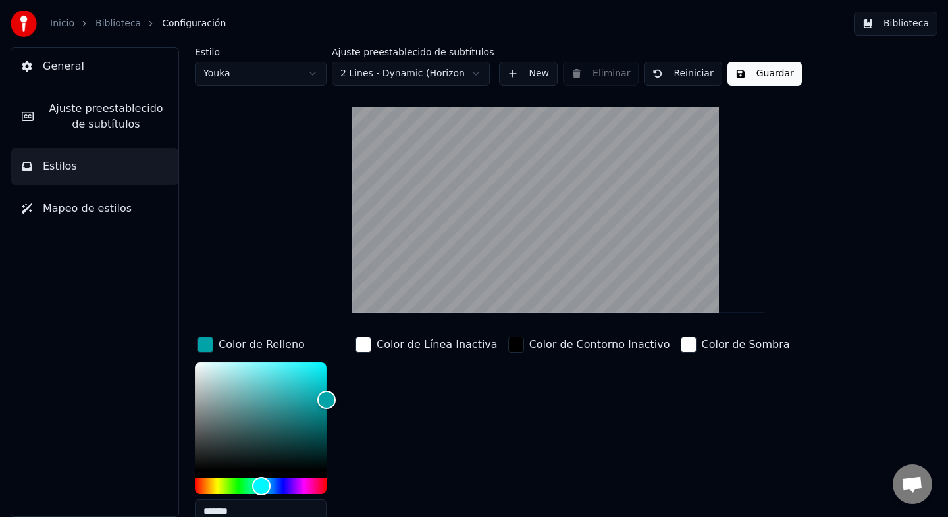
drag, startPoint x: 554, startPoint y: 250, endPoint x: 554, endPoint y: 209, distance: 41.5
click at [554, 212] on video at bounding box center [558, 210] width 413 height 207
click at [554, 261] on video at bounding box center [558, 210] width 413 height 207
click at [280, 63] on html "Inicio Biblioteca Configuración Biblioteca General Ajuste preestablecido de sub…" at bounding box center [474, 258] width 948 height 517
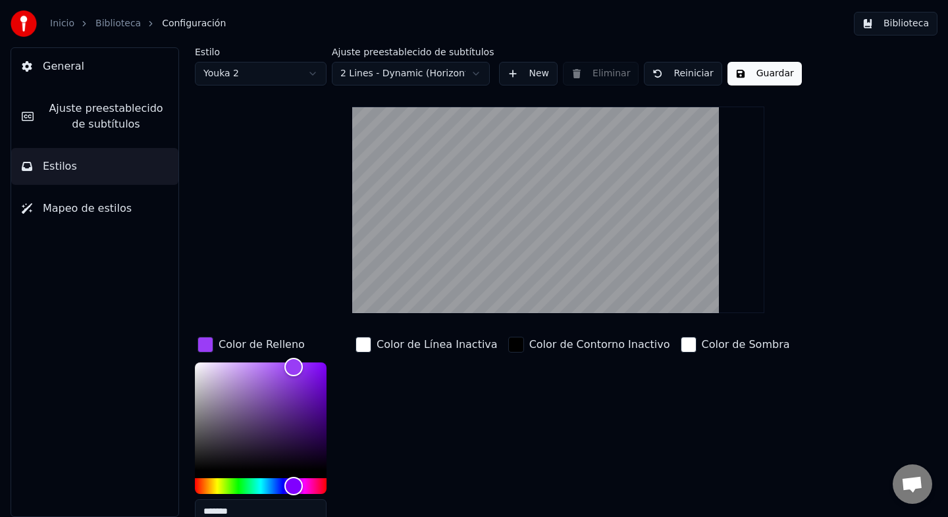
click at [264, 71] on html "Inicio Biblioteca Configuración Biblioteca General Ajuste preestablecido de sub…" at bounding box center [474, 258] width 948 height 517
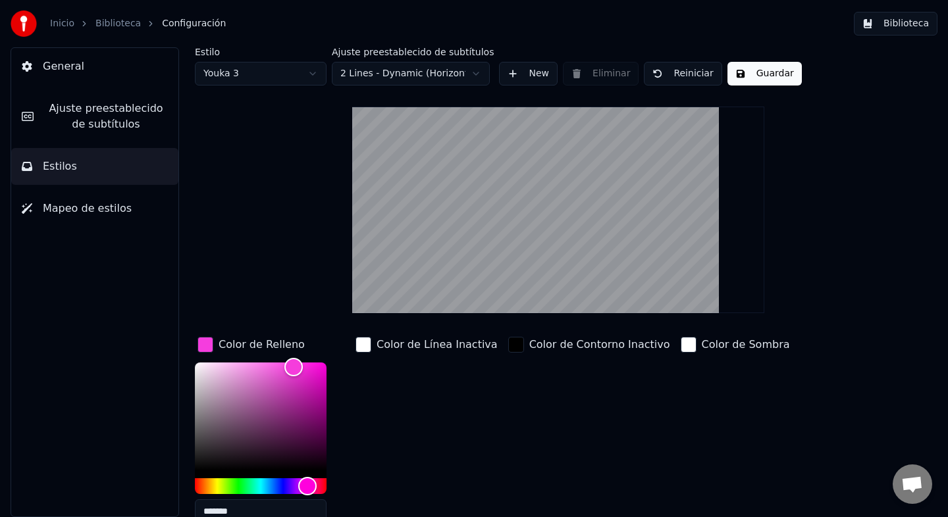
scroll to position [70, 0]
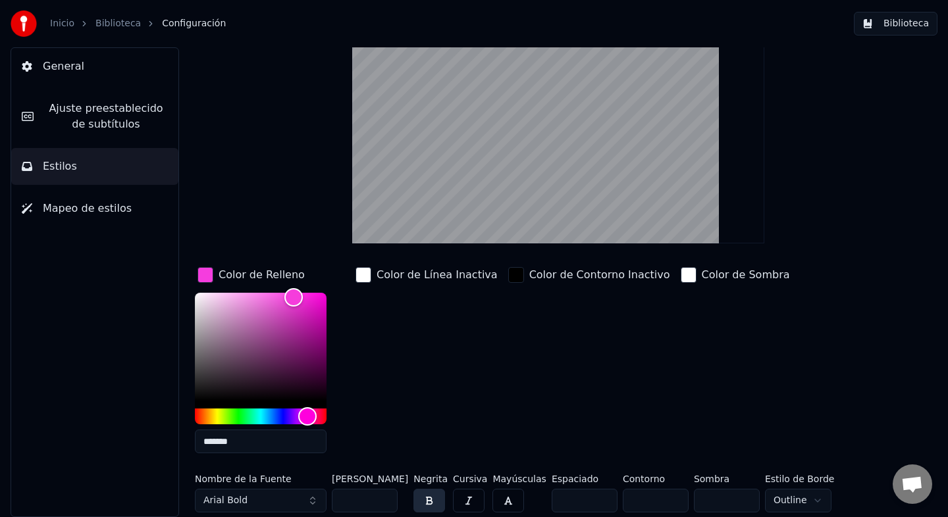
click at [253, 493] on button "Arial Bold" at bounding box center [261, 501] width 132 height 24
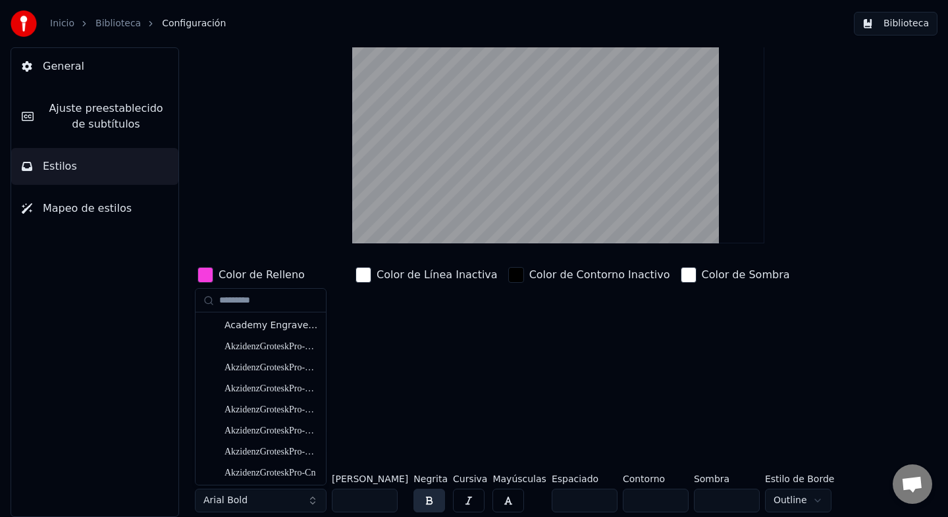
click at [250, 500] on button "Arial Bold" at bounding box center [261, 501] width 132 height 24
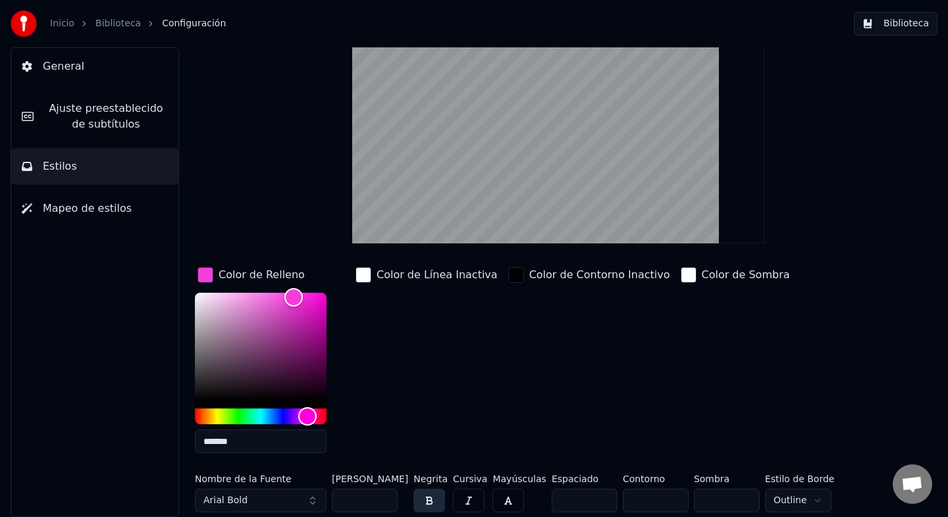
click at [250, 500] on button "Arial Bold" at bounding box center [261, 501] width 132 height 24
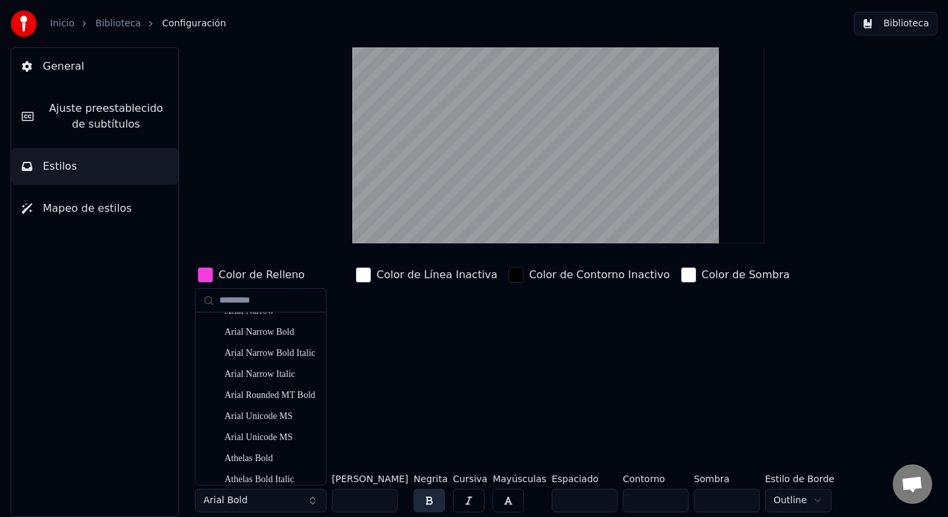
scroll to position [2519, 0]
click at [261, 404] on div "Ayuthaya" at bounding box center [271, 396] width 93 height 13
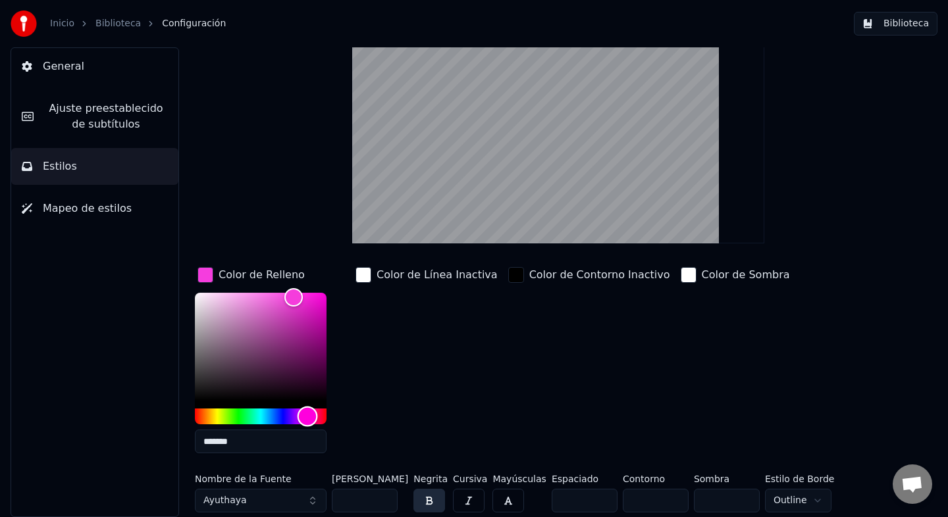
click at [271, 411] on div "Hue" at bounding box center [261, 417] width 132 height 16
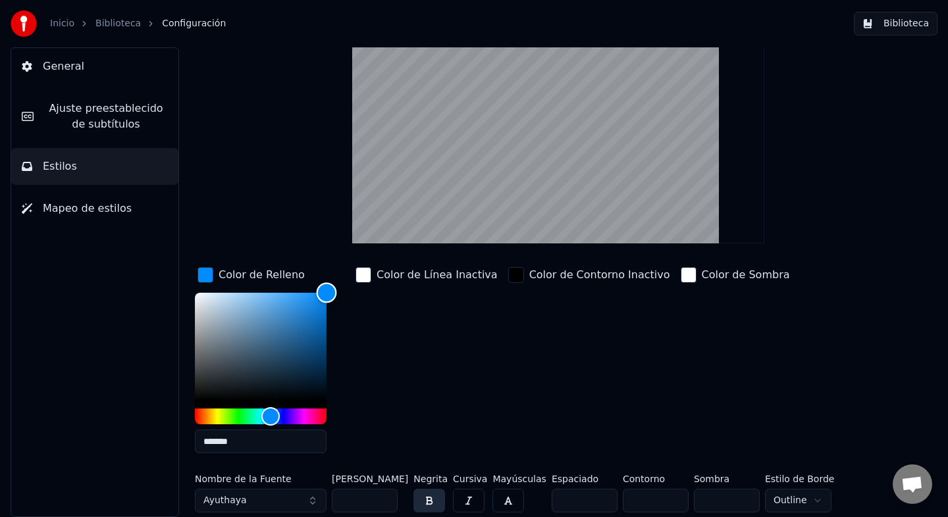
drag, startPoint x: 288, startPoint y: 356, endPoint x: 415, endPoint y: 238, distance: 173.7
click at [414, 239] on div "Estilo Youka 3 Ajuste preestablecido de subtítulos 2 Lines - Dynamic (Horizonta…" at bounding box center [558, 248] width 727 height 541
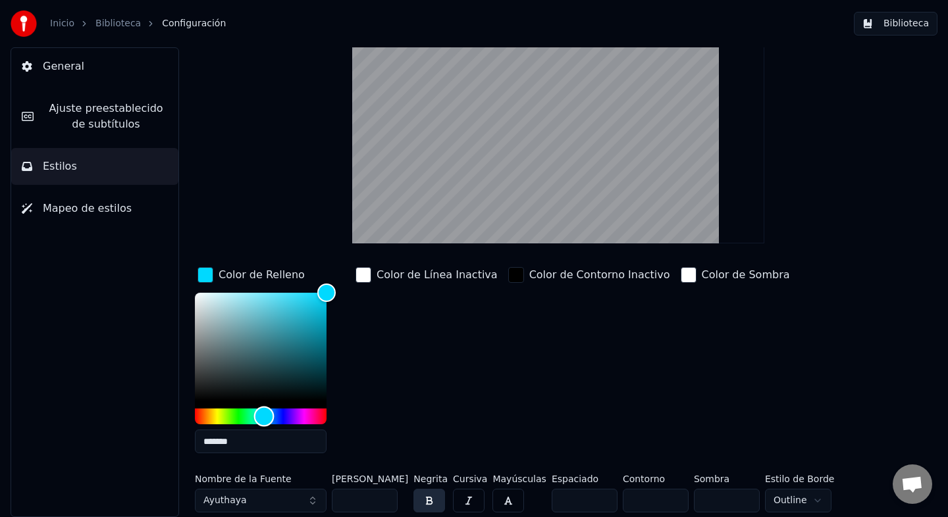
type input "*******"
click at [267, 417] on div "Hue" at bounding box center [267, 417] width 20 height 20
click at [487, 378] on div "Color de Línea Inactiva" at bounding box center [426, 364] width 147 height 199
click at [130, 115] on span "Ajuste preestablecido de subtítulos" at bounding box center [106, 117] width 124 height 32
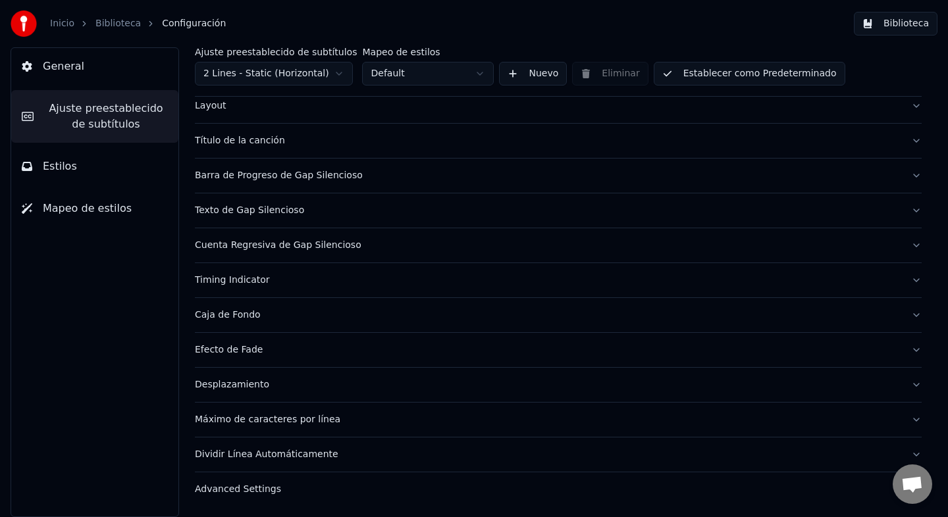
click at [66, 165] on span "Estilos" at bounding box center [60, 167] width 34 height 16
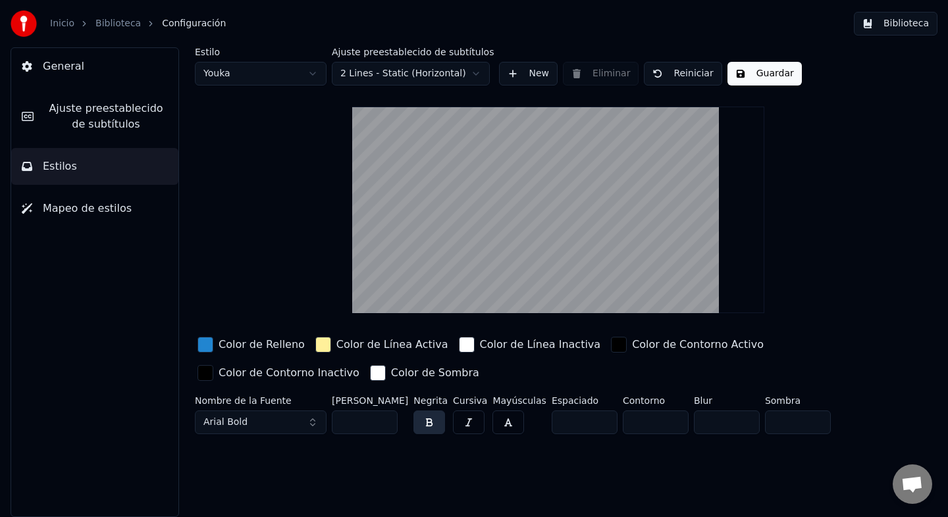
click at [73, 105] on span "Ajuste preestablecido de subtítulos" at bounding box center [106, 117] width 124 height 32
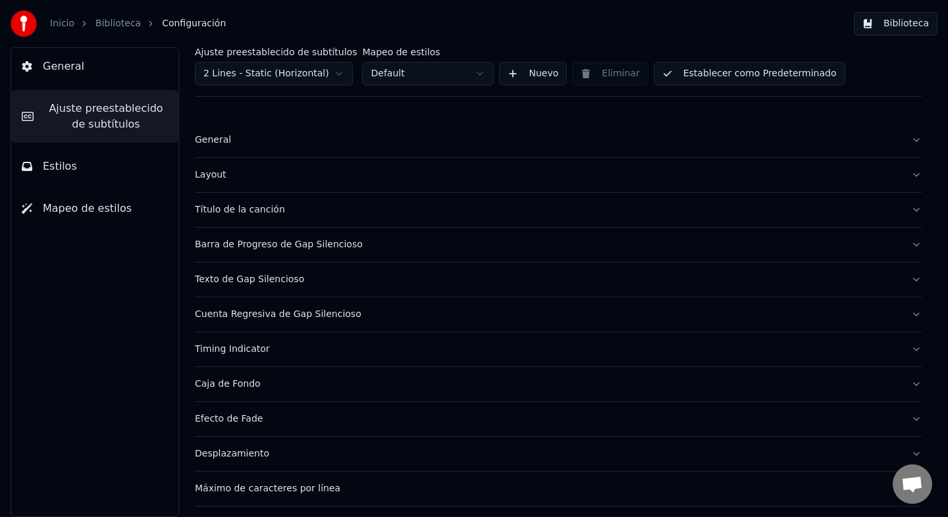
click at [248, 214] on div "Título de la canción" at bounding box center [548, 209] width 706 height 13
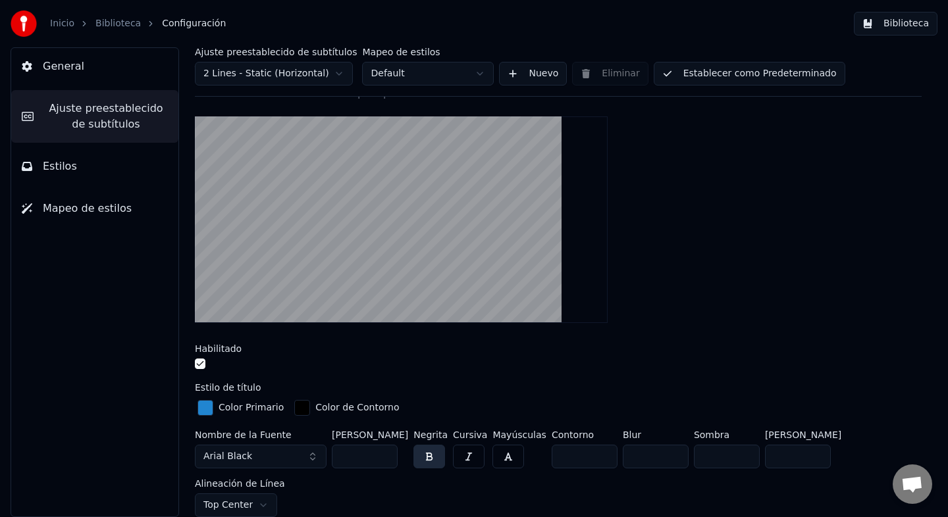
scroll to position [145, 0]
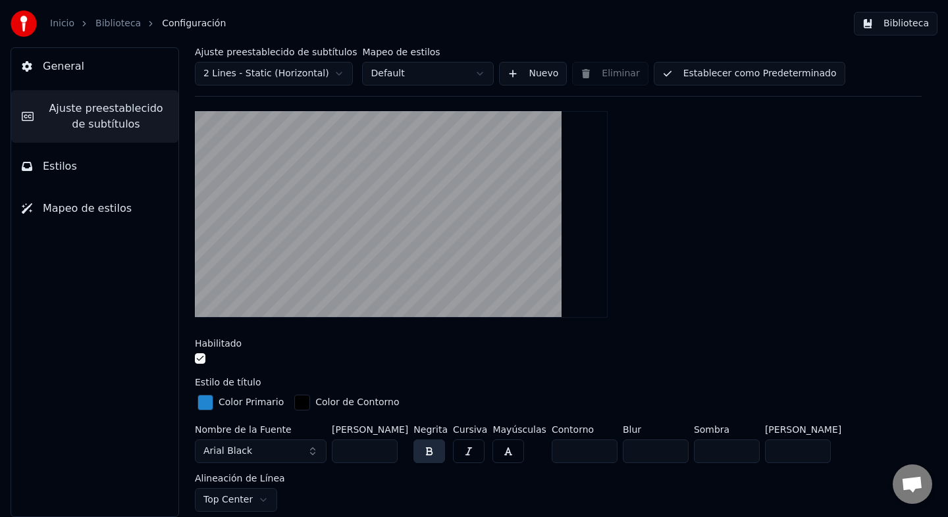
click at [199, 348] on label "Habilitado" at bounding box center [218, 343] width 47 height 9
click at [200, 360] on button "button" at bounding box center [200, 359] width 11 height 11
click at [275, 369] on div "Inserta el título de la canción en el principio del video Habilitado Estilo de …" at bounding box center [558, 453] width 727 height 743
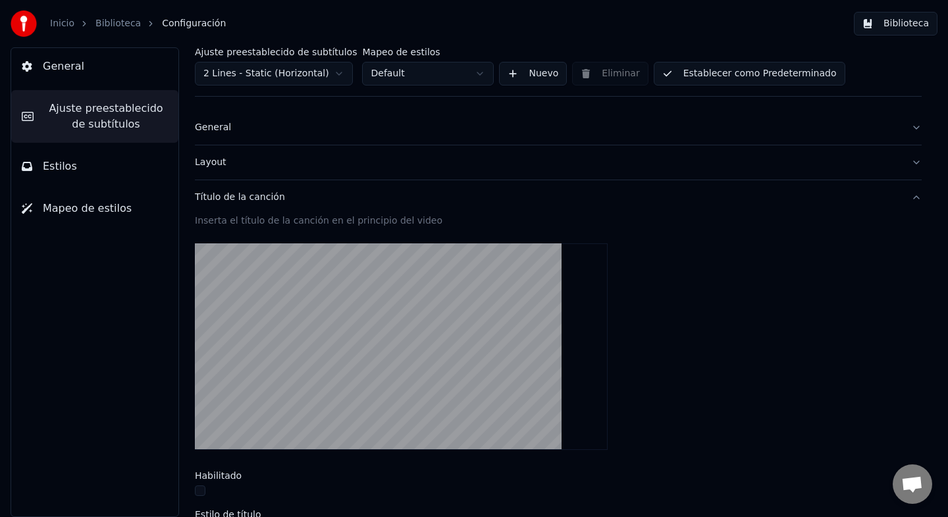
scroll to position [0, 0]
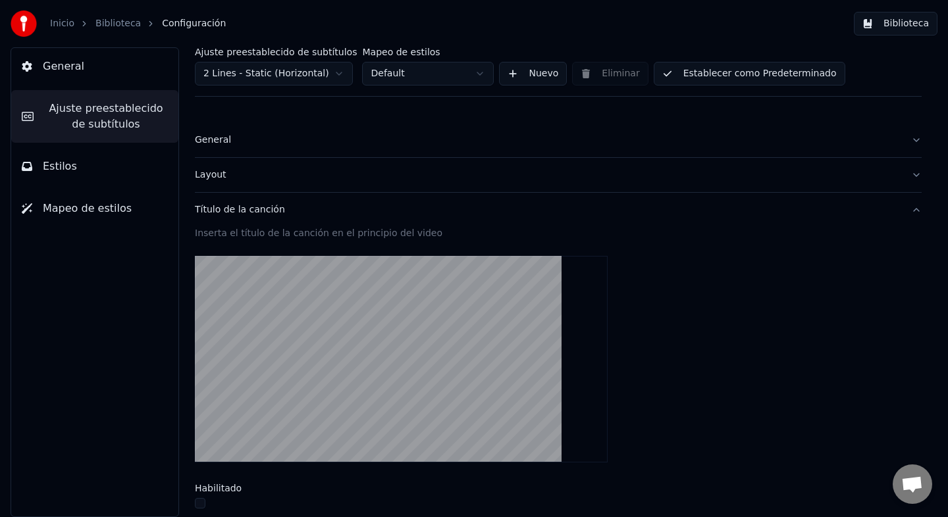
click at [908, 211] on button "Título de la canción" at bounding box center [558, 210] width 727 height 34
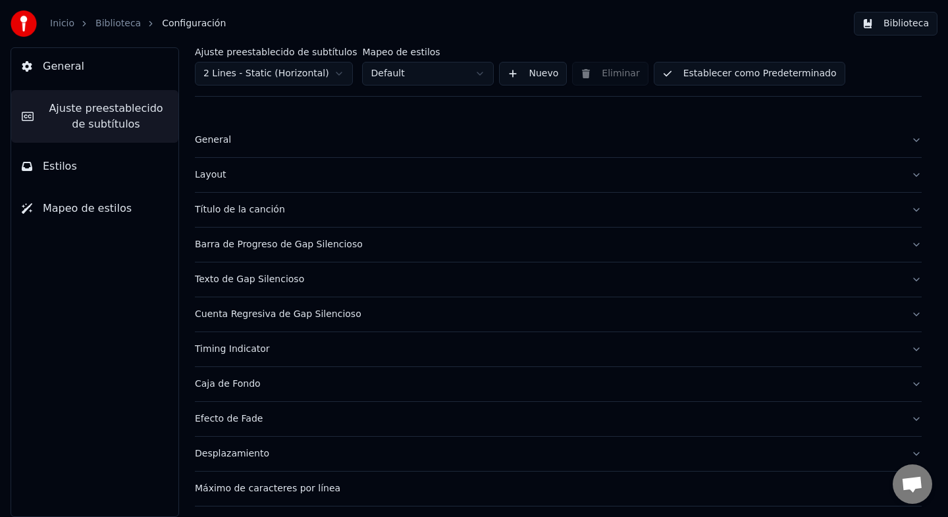
click at [228, 250] on div "Barra de Progreso de Gap Silencioso" at bounding box center [548, 244] width 706 height 13
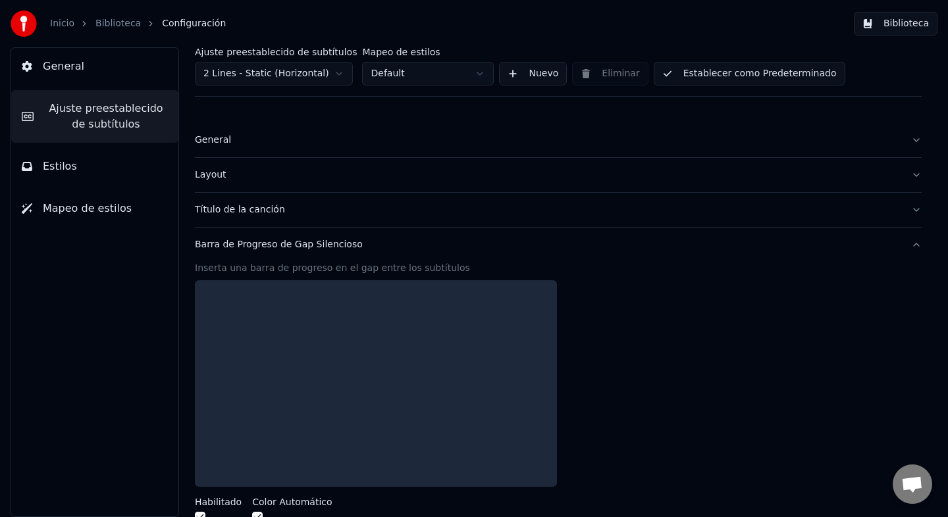
click at [228, 250] on div "Barra de Progreso de Gap Silencioso" at bounding box center [548, 244] width 706 height 13
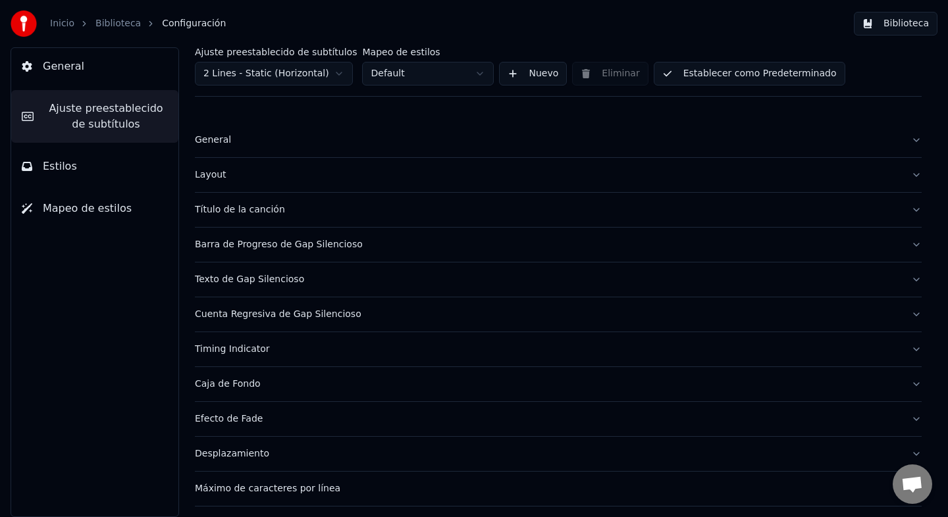
click at [225, 275] on div "Texto de Gap Silencioso" at bounding box center [548, 279] width 706 height 13
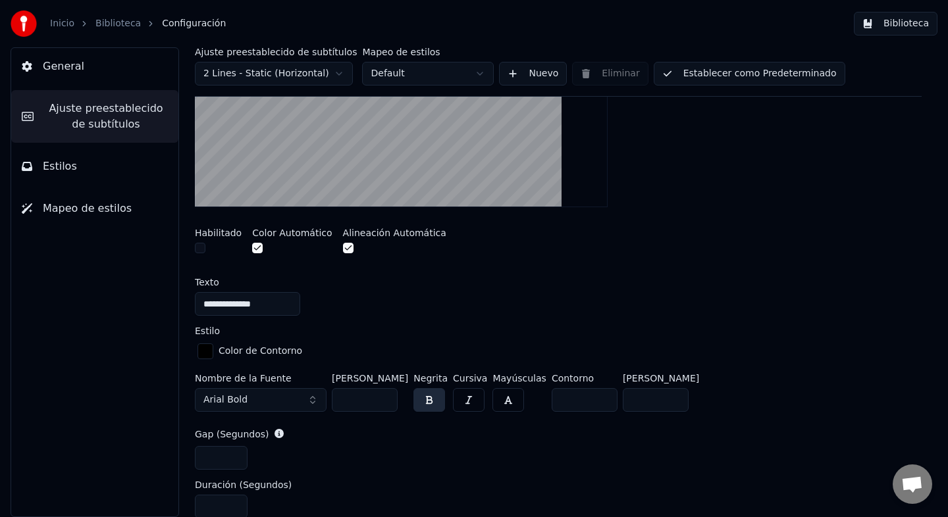
scroll to position [182, 0]
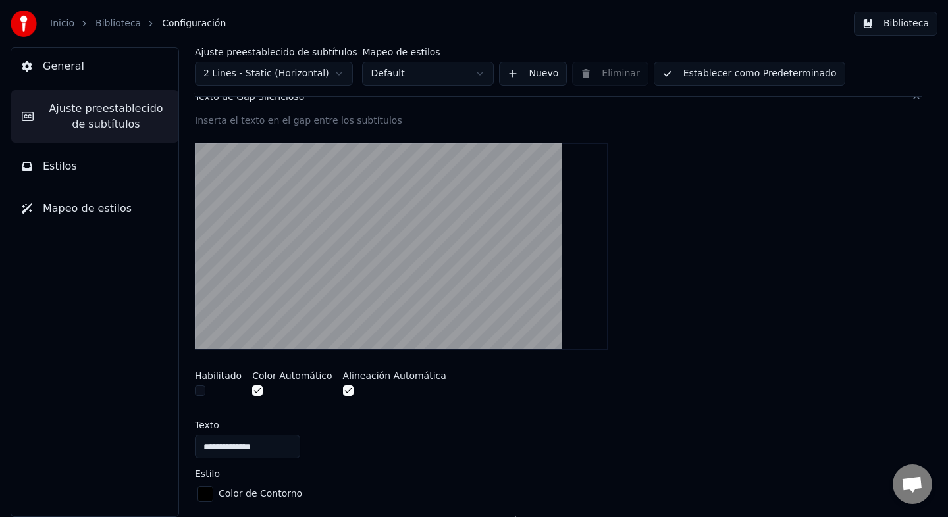
click at [348, 314] on video at bounding box center [401, 247] width 413 height 207
click at [201, 391] on button "button" at bounding box center [200, 391] width 11 height 11
click at [379, 440] on div "**********" at bounding box center [558, 447] width 727 height 24
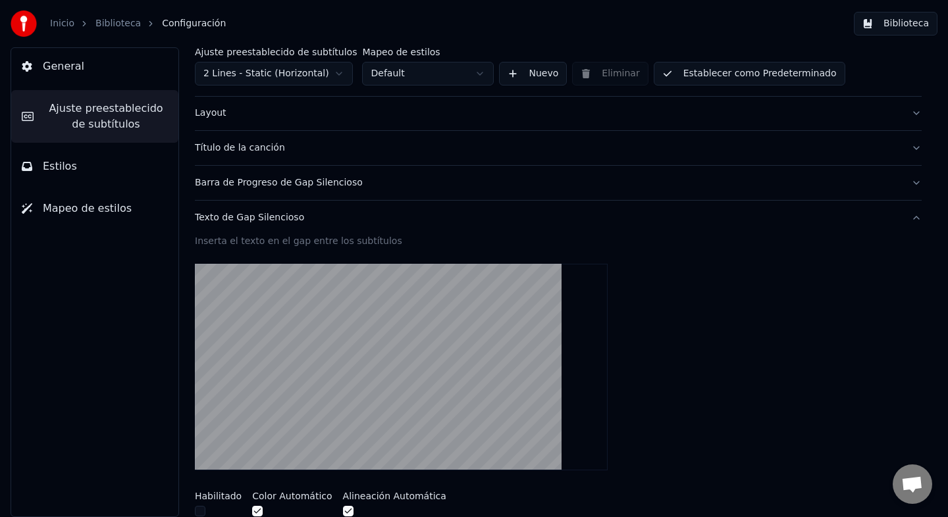
scroll to position [53, 0]
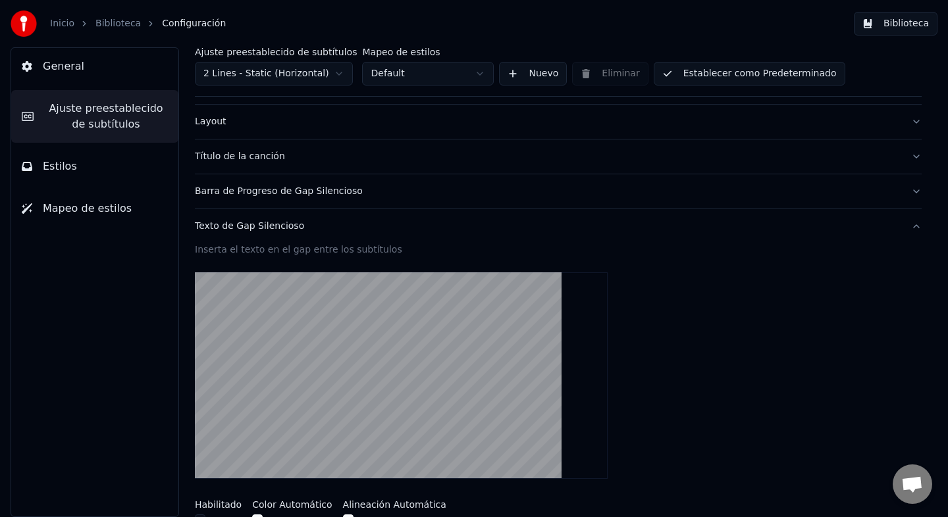
click at [323, 230] on div "Texto de Gap Silencioso" at bounding box center [548, 226] width 706 height 13
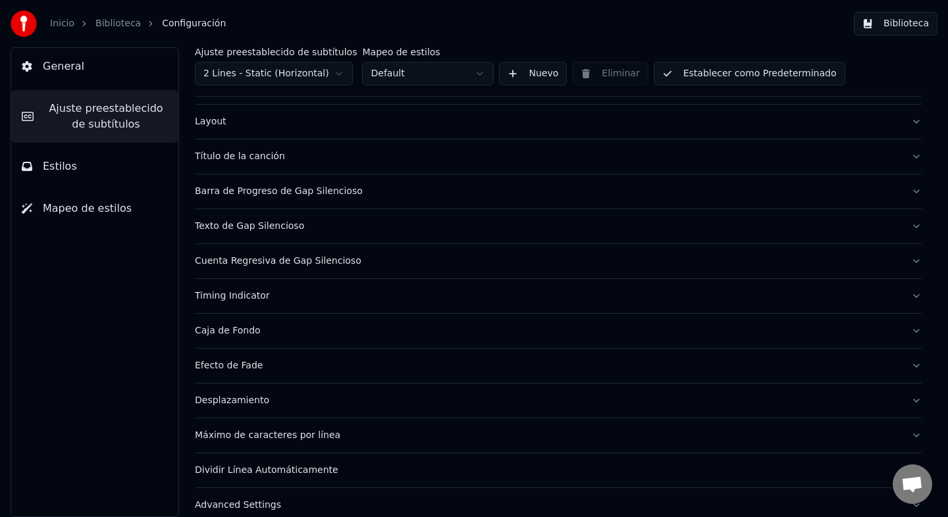
scroll to position [69, 0]
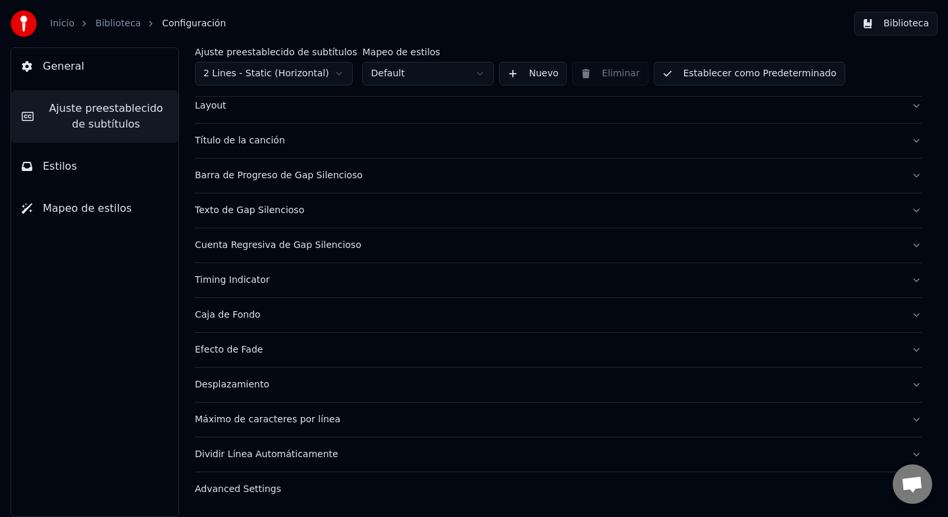
click at [253, 284] on div "Timing Indicator" at bounding box center [548, 280] width 706 height 13
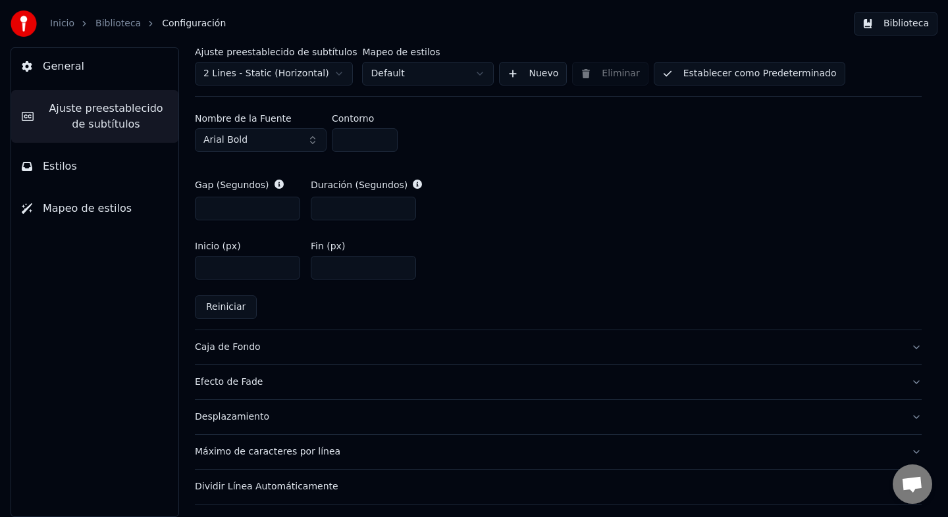
scroll to position [618, 0]
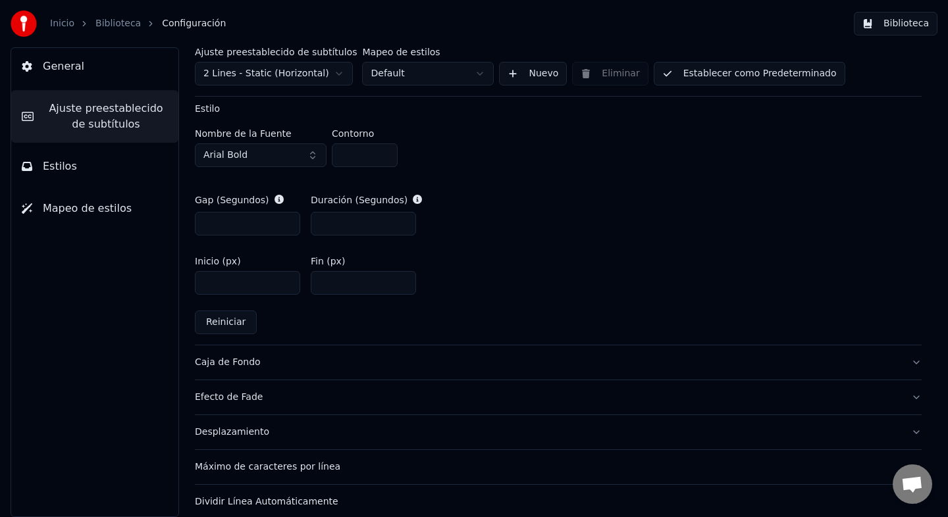
drag, startPoint x: 241, startPoint y: 282, endPoint x: 165, endPoint y: 281, distance: 76.4
click at [165, 281] on div "General Ajuste preestablecido de subtítulos Estilos Mapeo de estilos Ajuste pre…" at bounding box center [474, 282] width 948 height 470
click at [282, 304] on div "A visual cue that shows when to start singing by indicating the timing before t…" at bounding box center [558, 47] width 727 height 596
click at [269, 362] on div "Caja de Fondo" at bounding box center [548, 362] width 706 height 13
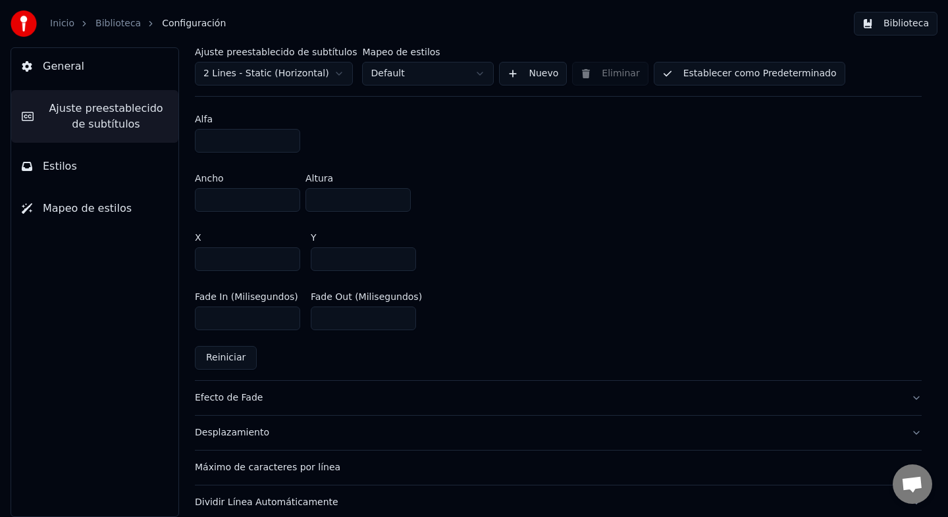
scroll to position [749, 0]
drag, startPoint x: 232, startPoint y: 257, endPoint x: 121, endPoint y: 255, distance: 111.3
click at [121, 255] on div "General Ajuste preestablecido de subtítulos Estilos Mapeo de estilos Ajuste pre…" at bounding box center [474, 282] width 948 height 470
type input "***"
click at [556, 267] on div "X *** Y ***" at bounding box center [558, 252] width 727 height 59
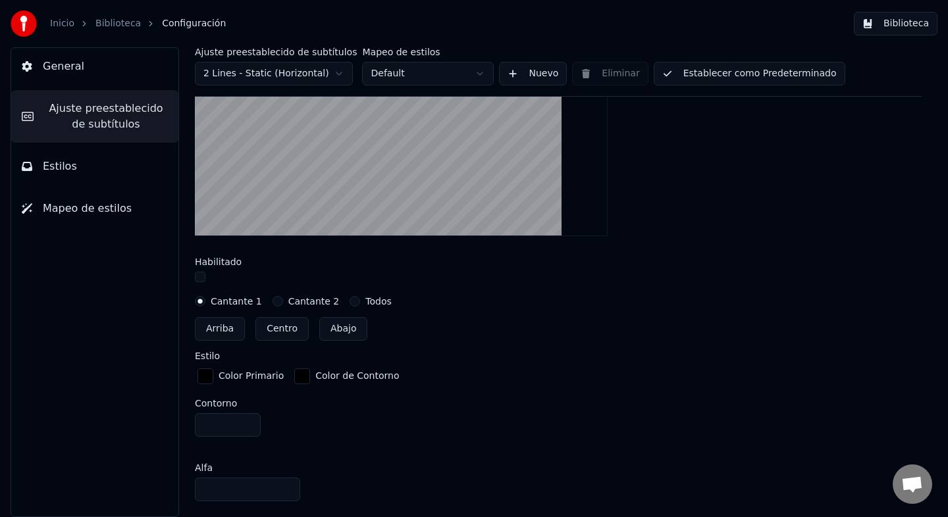
scroll to position [395, 0]
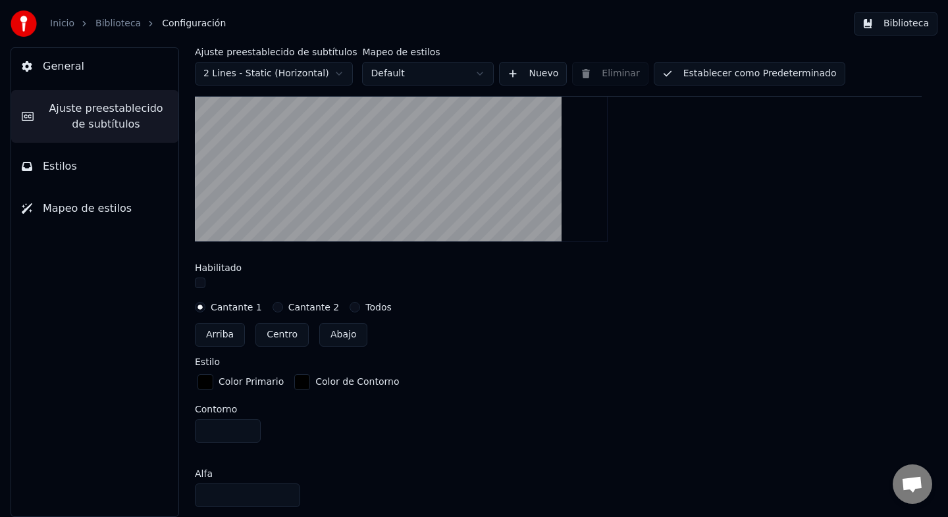
click at [60, 221] on button "Mapeo de estilos" at bounding box center [94, 208] width 167 height 37
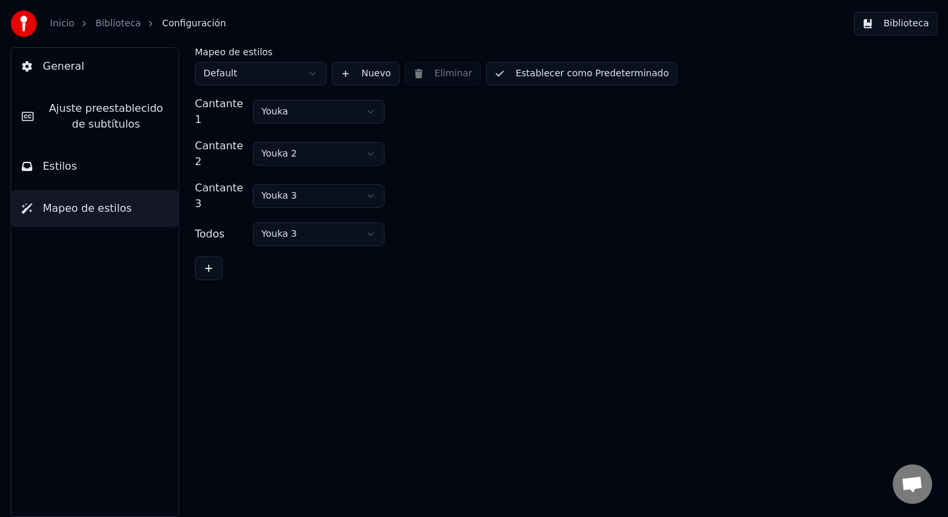
scroll to position [0, 0]
click at [66, 161] on span "Estilos" at bounding box center [60, 167] width 34 height 16
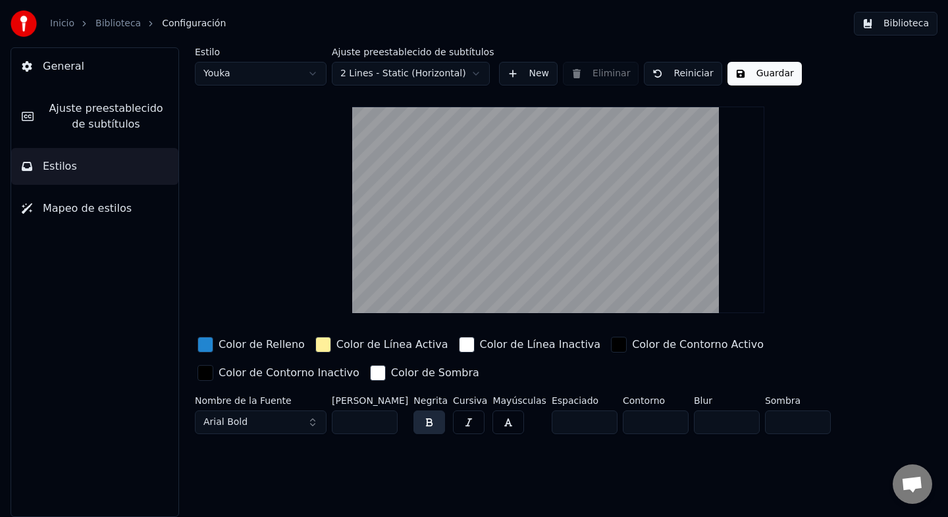
drag, startPoint x: 360, startPoint y: 422, endPoint x: 267, endPoint y: 412, distance: 93.4
click at [270, 412] on div "Nombre de la Fuente Arial Bold Tamaño de Fuente ** Negrita Cursiva Mayúsculas E…" at bounding box center [527, 417] width 664 height 43
type input "***"
click at [346, 499] on div "Estilo Youka Ajuste preestablecido de subtítulos 2 Lines - Static (Horizontal) …" at bounding box center [558, 282] width 779 height 470
click at [288, 427] on button "Arial Bold" at bounding box center [261, 423] width 132 height 24
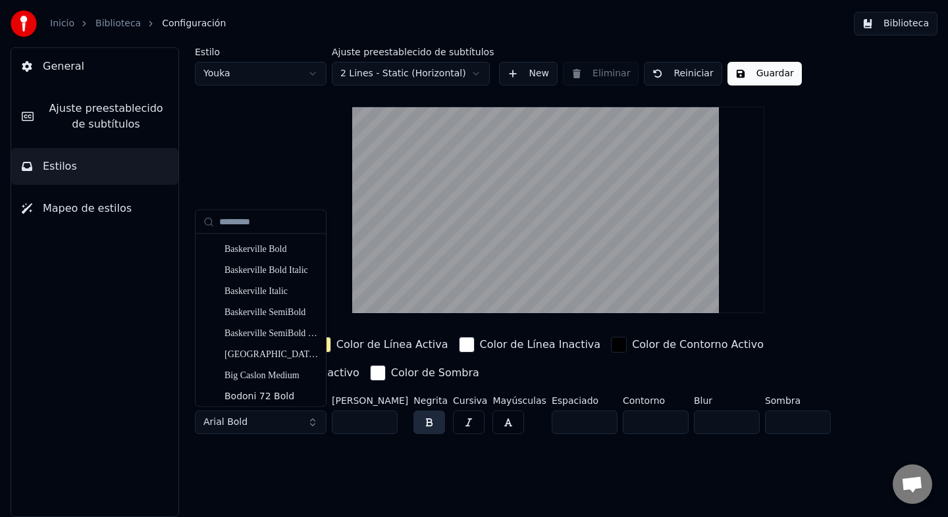
scroll to position [2883, 0]
click at [274, 269] on div "Bodoni 72 Book" at bounding box center [271, 269] width 93 height 13
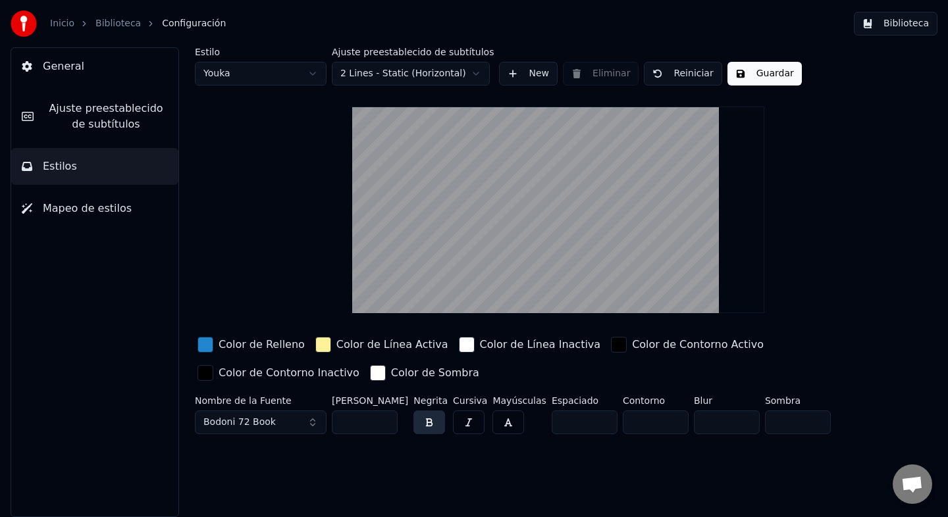
click at [254, 423] on span "Bodoni 72 Book" at bounding box center [239, 422] width 72 height 13
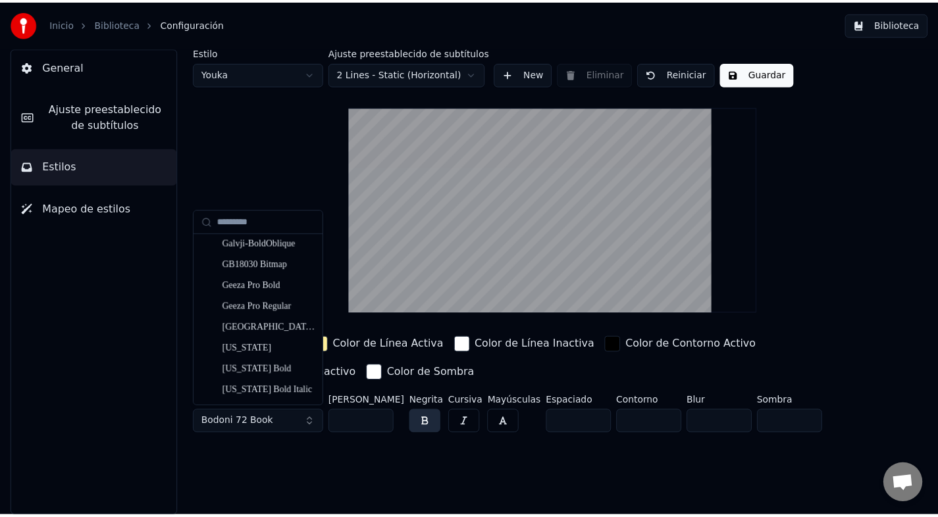
scroll to position [4724, 0]
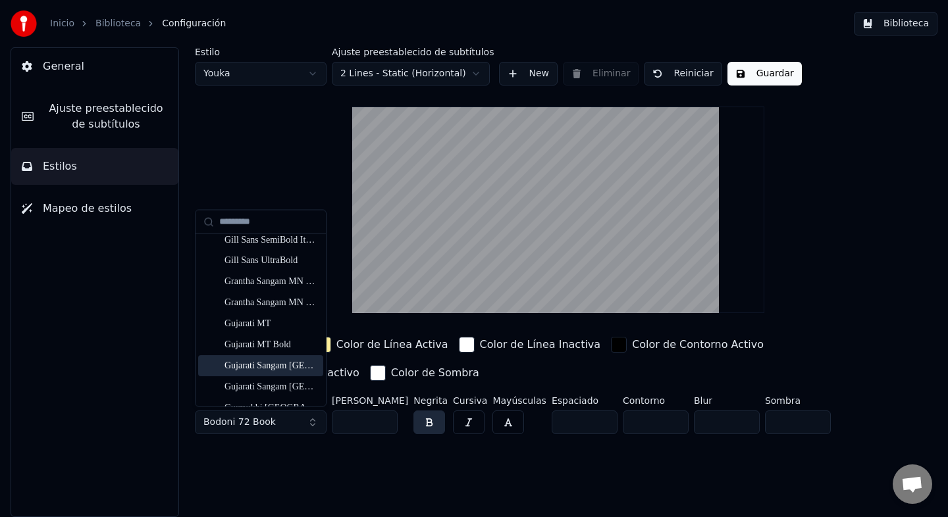
click at [263, 370] on div "Gujarati Sangam MN" at bounding box center [271, 366] width 93 height 13
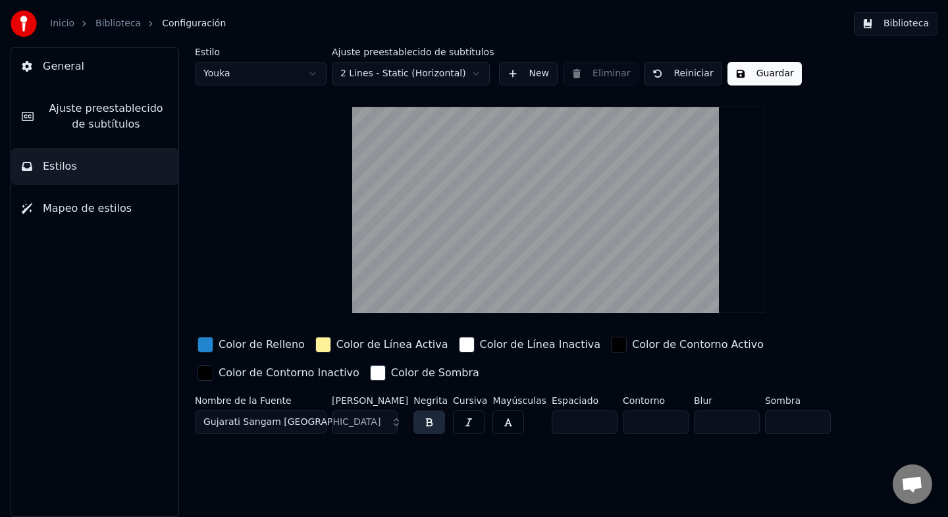
click at [315, 344] on div "button" at bounding box center [323, 345] width 16 height 16
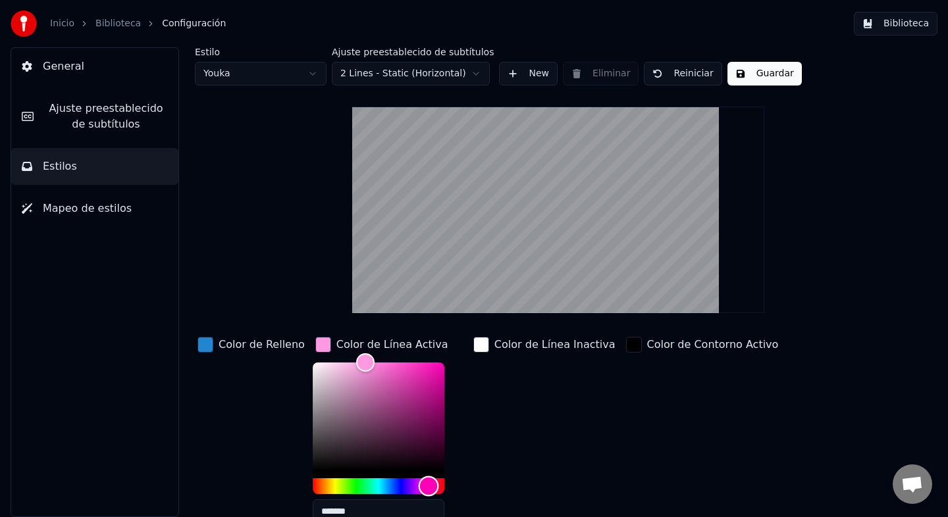
type input "*******"
drag, startPoint x: 375, startPoint y: 486, endPoint x: 419, endPoint y: 485, distance: 43.5
click at [419, 485] on div "Hue" at bounding box center [379, 487] width 132 height 16
click at [257, 363] on div "Color de Relleno" at bounding box center [251, 433] width 113 height 199
click at [316, 345] on div "button" at bounding box center [323, 345] width 16 height 16
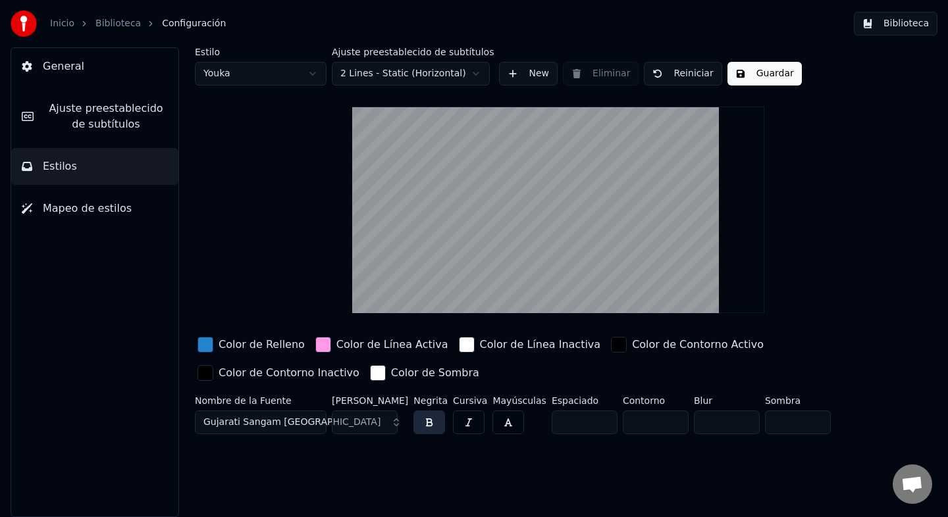
click at [284, 277] on div "Estilo Youka Ajuste preestablecido de subtítulos 2 Lines - Static (Horizontal) …" at bounding box center [558, 243] width 727 height 392
click at [743, 73] on button "Guardar" at bounding box center [764, 74] width 74 height 24
click at [113, 24] on link "Biblioteca" at bounding box center [117, 23] width 45 height 13
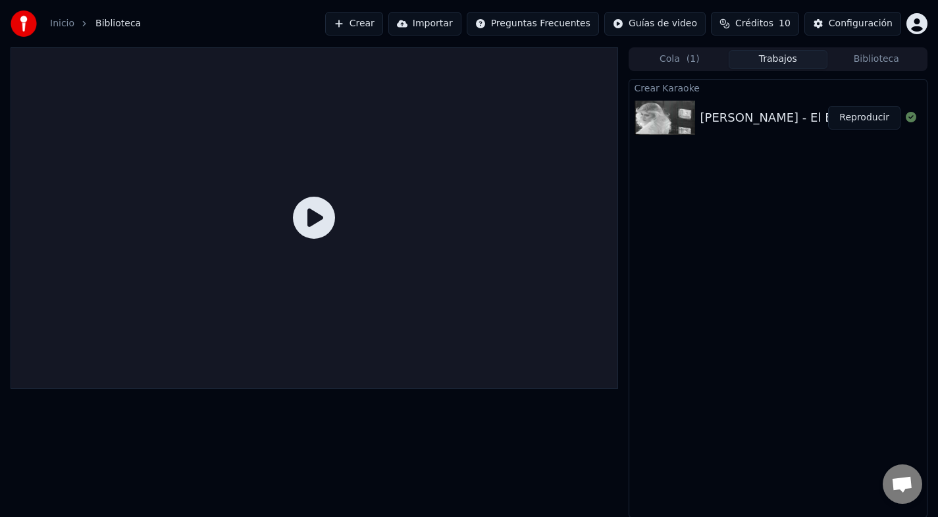
click at [729, 131] on div "Yuri - El Espejo Reproducir" at bounding box center [778, 117] width 298 height 45
click at [726, 109] on div "Yuri - El Espejo" at bounding box center [782, 118] width 164 height 18
click at [486, 180] on div at bounding box center [315, 218] width 608 height 342
click at [711, 110] on div "Yuri - El Espejo" at bounding box center [782, 118] width 164 height 18
click at [712, 111] on div "Yuri - El Espejo" at bounding box center [782, 118] width 164 height 18
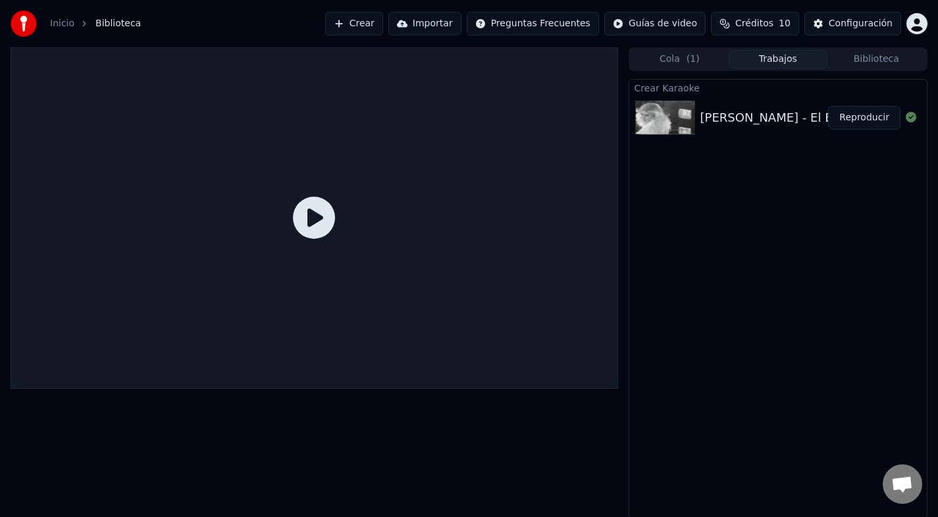
click at [878, 120] on button "Reproducir" at bounding box center [864, 118] width 72 height 24
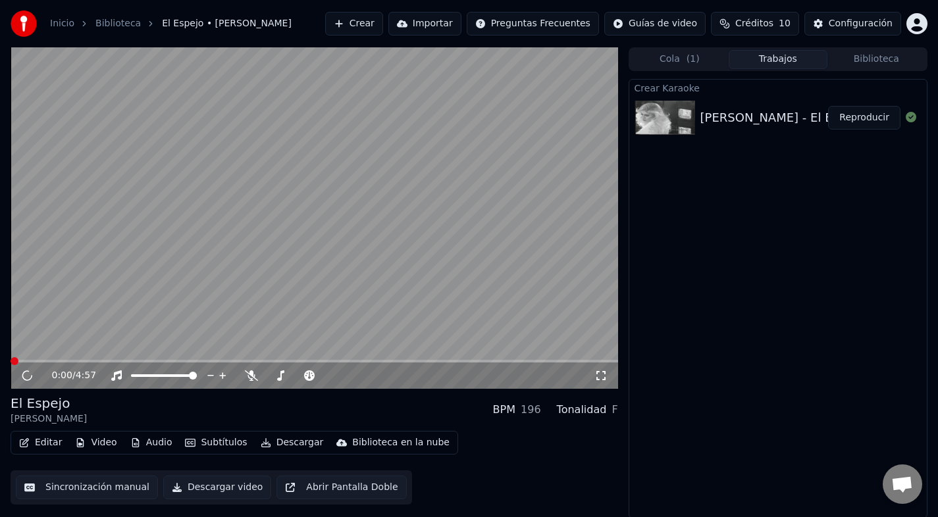
scroll to position [1, 0]
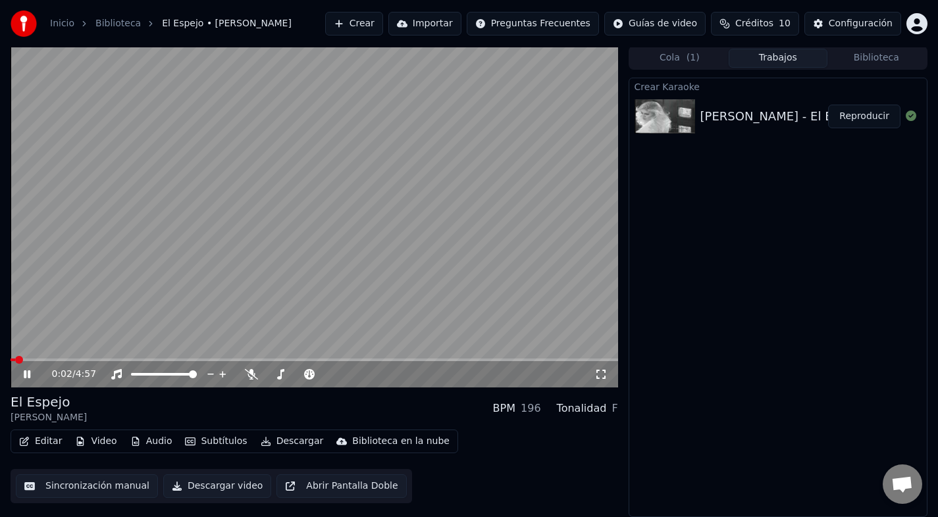
click at [115, 351] on video at bounding box center [315, 217] width 608 height 342
click at [113, 361] on span at bounding box center [315, 360] width 608 height 3
click at [190, 321] on video at bounding box center [315, 217] width 608 height 342
click at [51, 446] on button "Editar" at bounding box center [40, 442] width 53 height 18
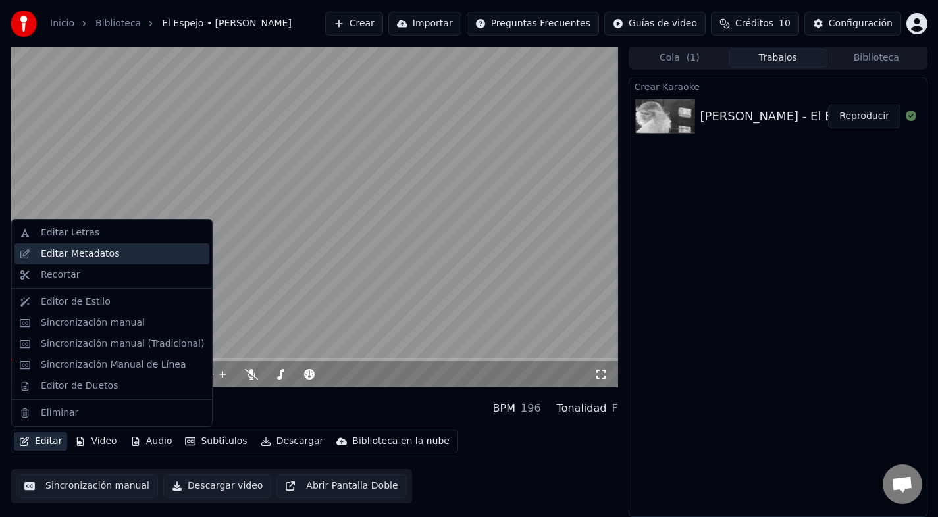
click at [113, 257] on div "Editar Metadatos" at bounding box center [122, 254] width 163 height 13
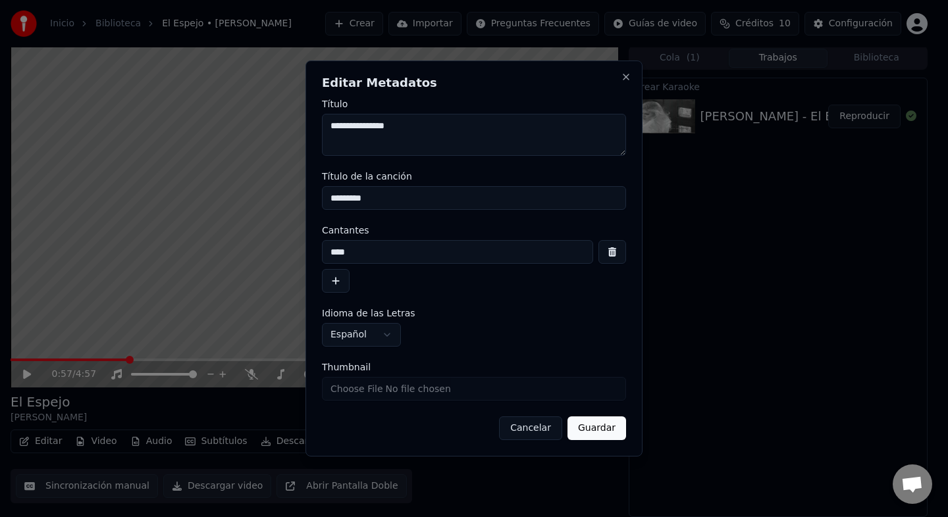
click at [526, 430] on button "Cancelar" at bounding box center [530, 429] width 63 height 24
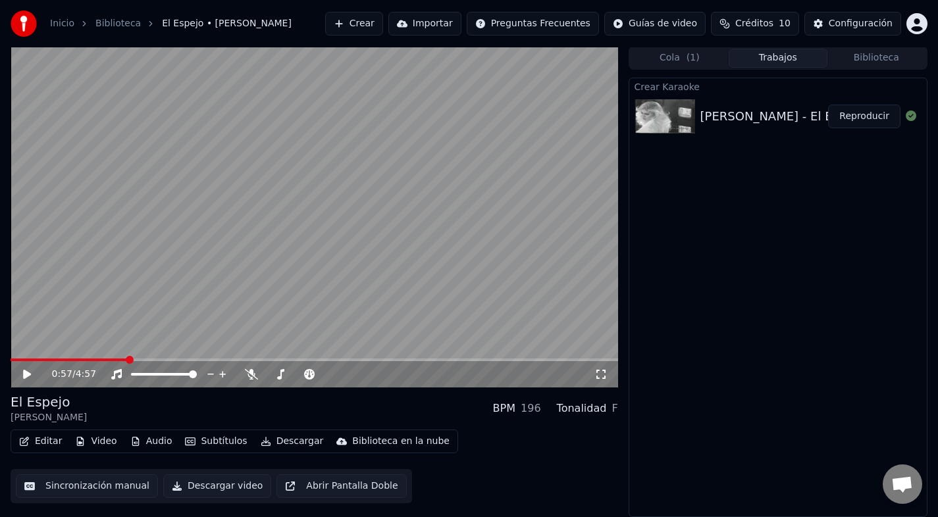
click at [37, 442] on button "Editar" at bounding box center [40, 442] width 53 height 18
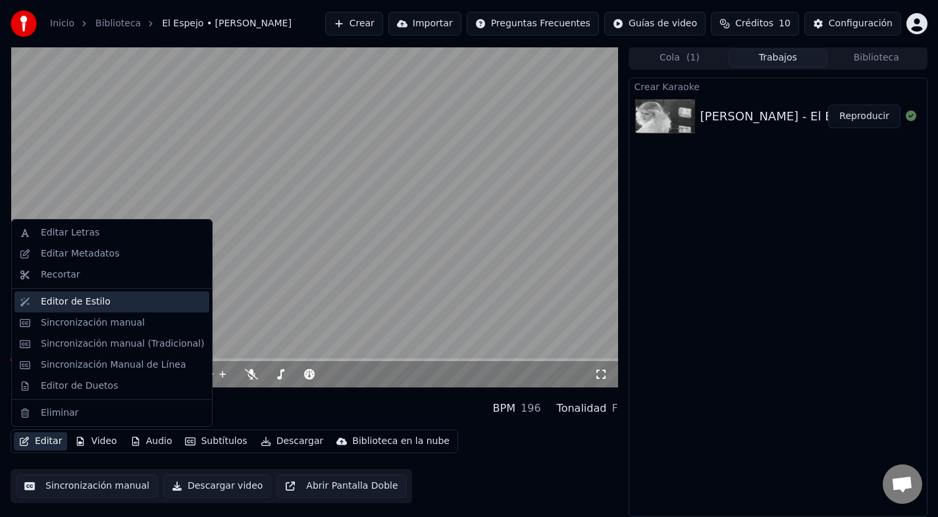
click at [101, 305] on div "Editor de Estilo" at bounding box center [76, 302] width 70 height 13
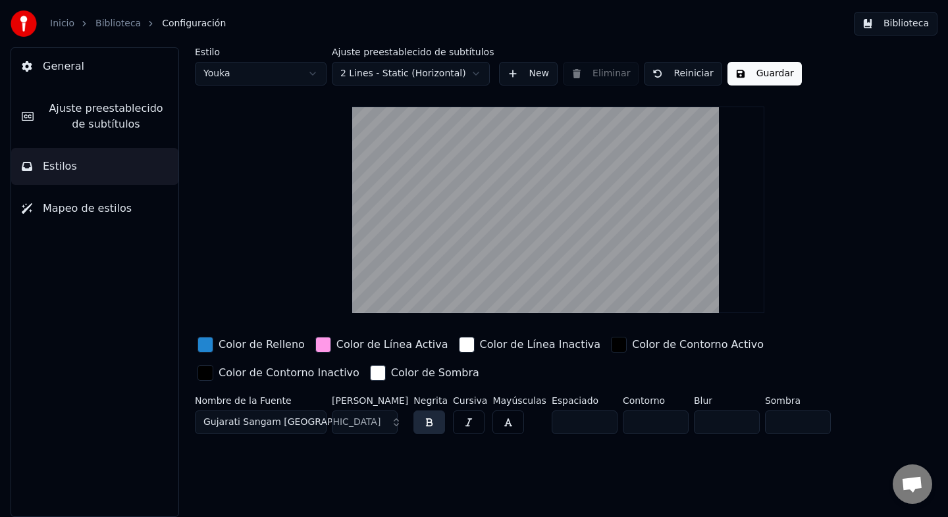
click at [269, 419] on span "Gujarati Sangam MN" at bounding box center [291, 422] width 177 height 13
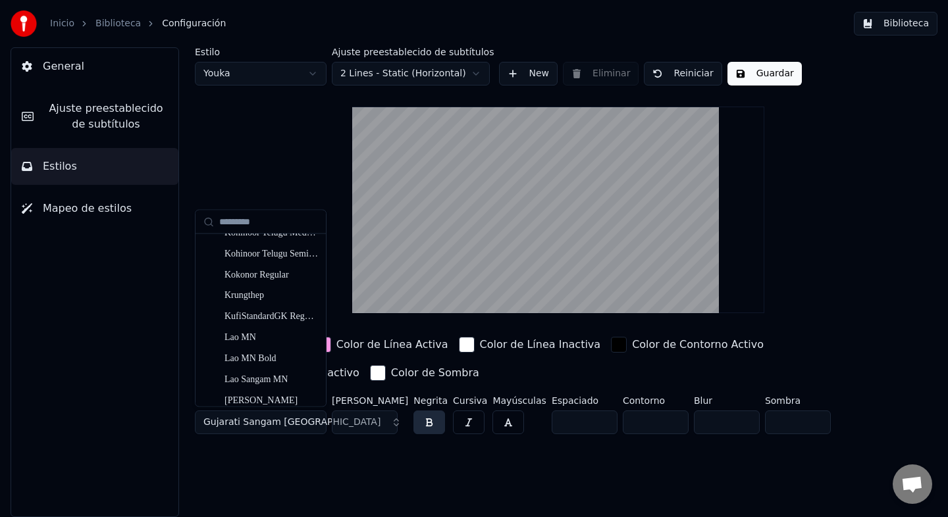
scroll to position [7383, 0]
click at [250, 342] on div "Lao MN" at bounding box center [271, 339] width 93 height 13
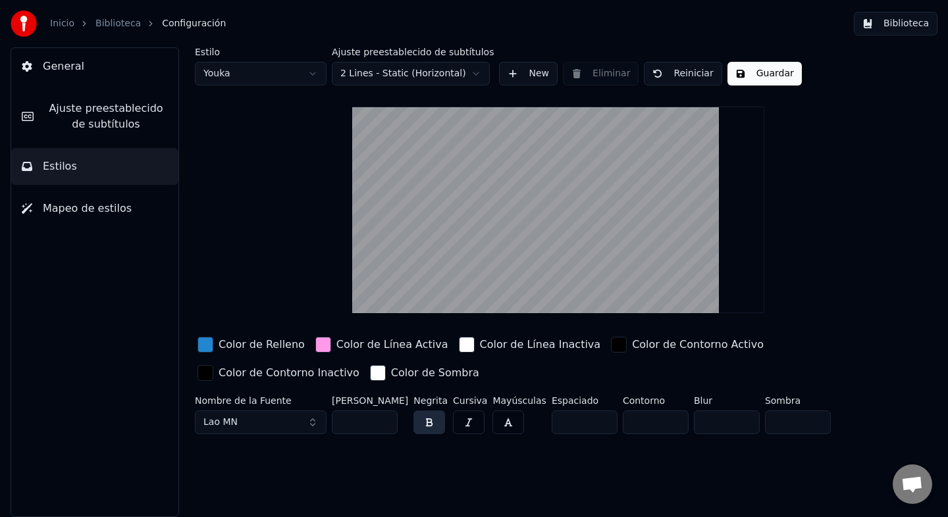
click at [240, 433] on div "Nombre de la Fuente Lao MN" at bounding box center [261, 417] width 132 height 43
click at [250, 417] on button "Lao MN" at bounding box center [261, 423] width 132 height 24
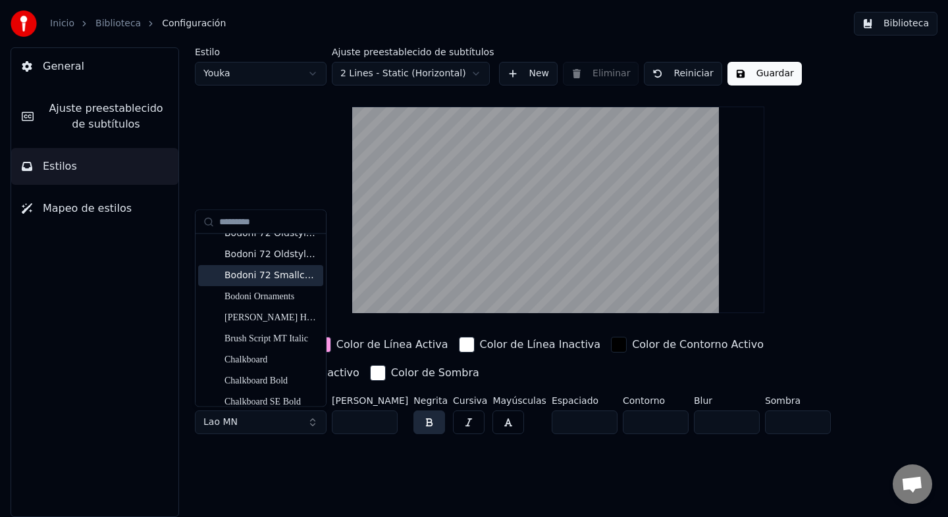
scroll to position [2980, 0]
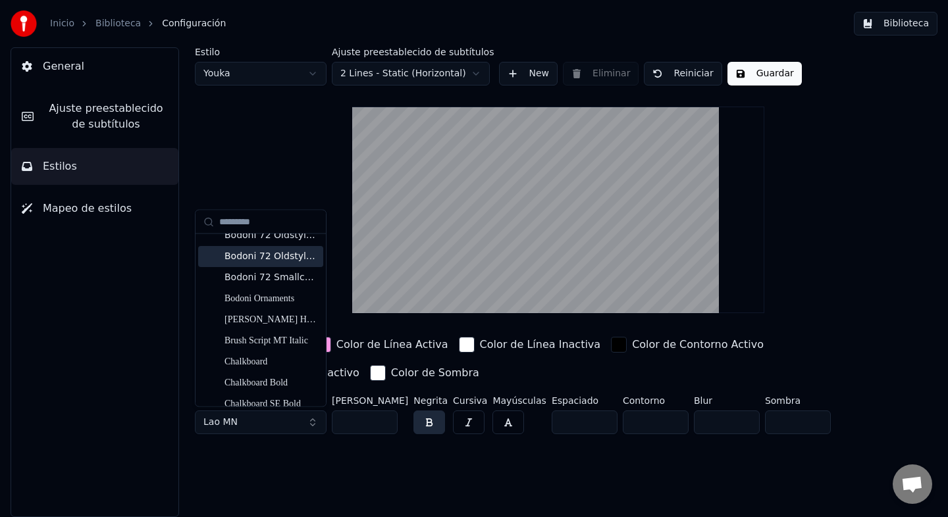
click at [271, 261] on div "Bodoni 72 Oldstyle Book Italic" at bounding box center [271, 256] width 93 height 13
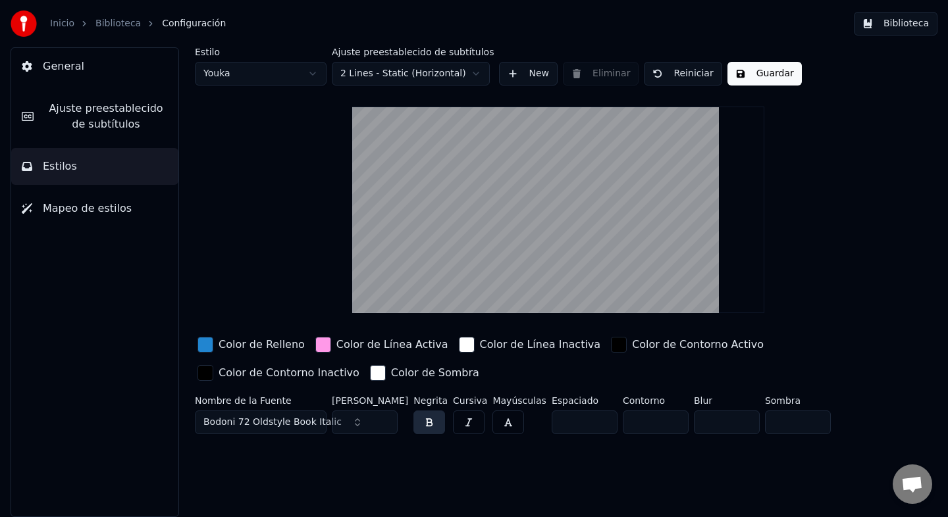
click at [233, 424] on span "Bodoni 72 Oldstyle Book Italic" at bounding box center [272, 422] width 138 height 13
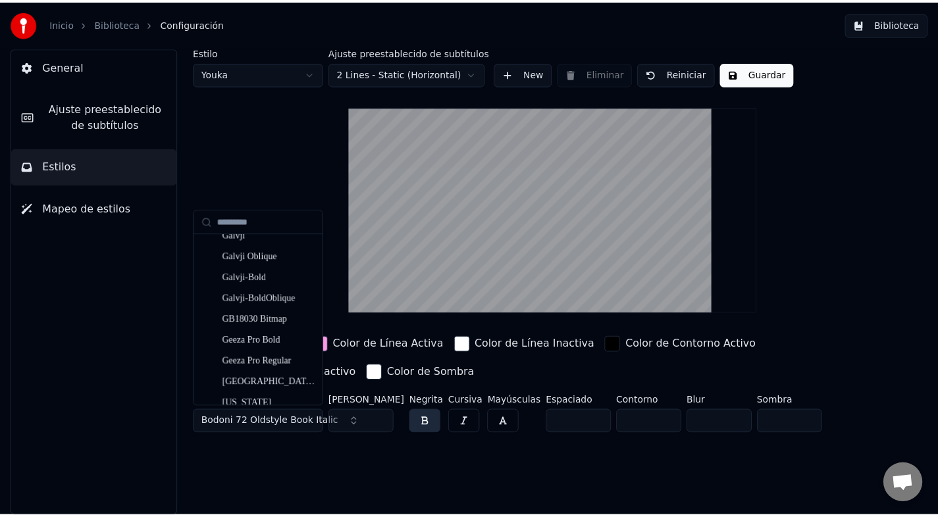
scroll to position [4256, 0]
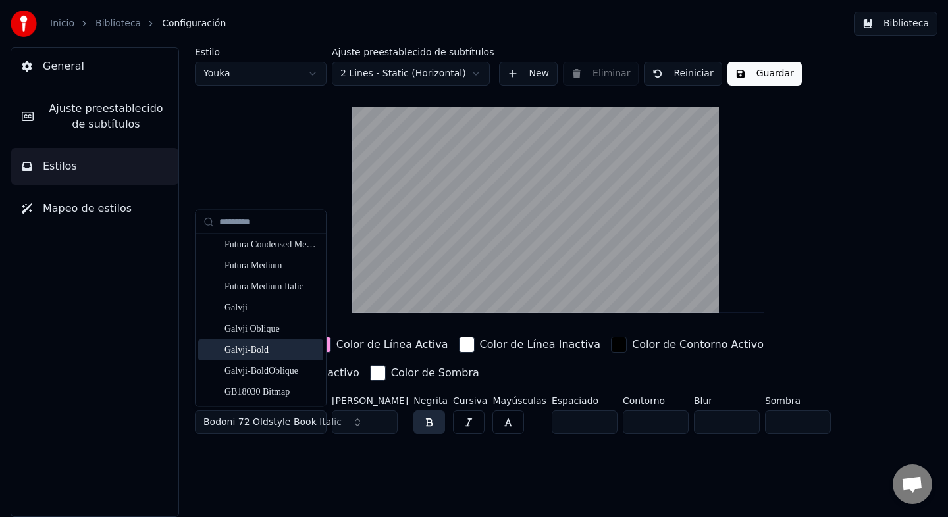
click at [244, 353] on div "Galvji-Bold" at bounding box center [271, 350] width 93 height 13
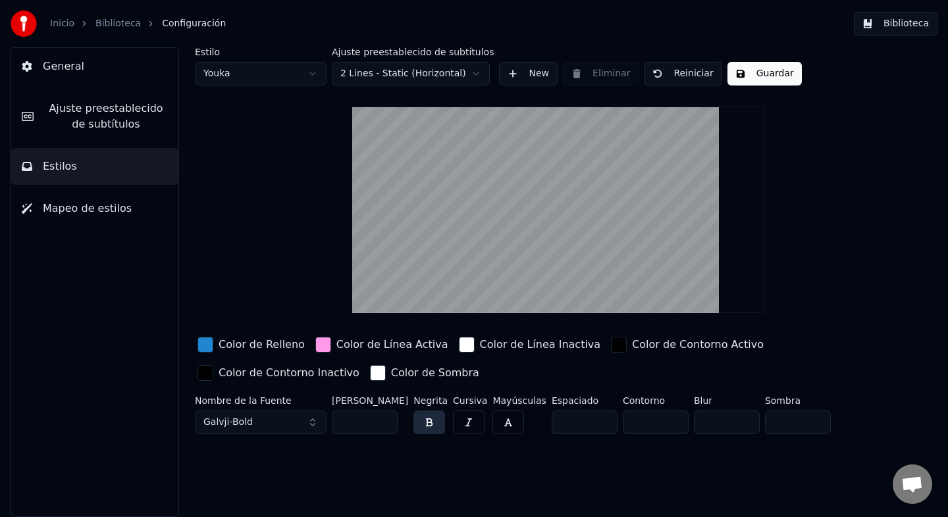
click at [745, 78] on button "Guardar" at bounding box center [764, 74] width 74 height 24
click at [885, 20] on button "Biblioteca" at bounding box center [896, 24] width 84 height 24
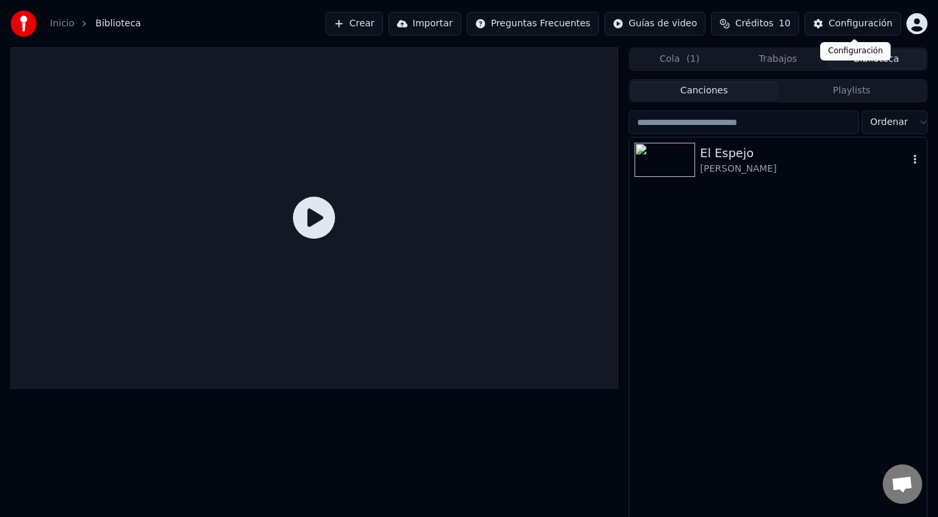
click at [709, 171] on div "Yuri" at bounding box center [804, 169] width 208 height 13
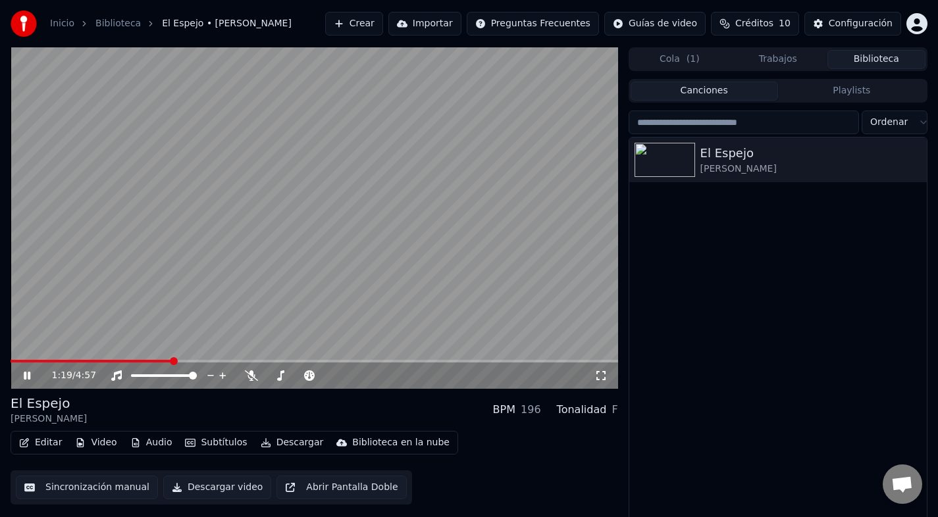
click at [172, 360] on span at bounding box center [315, 361] width 608 height 3
click at [230, 361] on span at bounding box center [315, 361] width 608 height 3
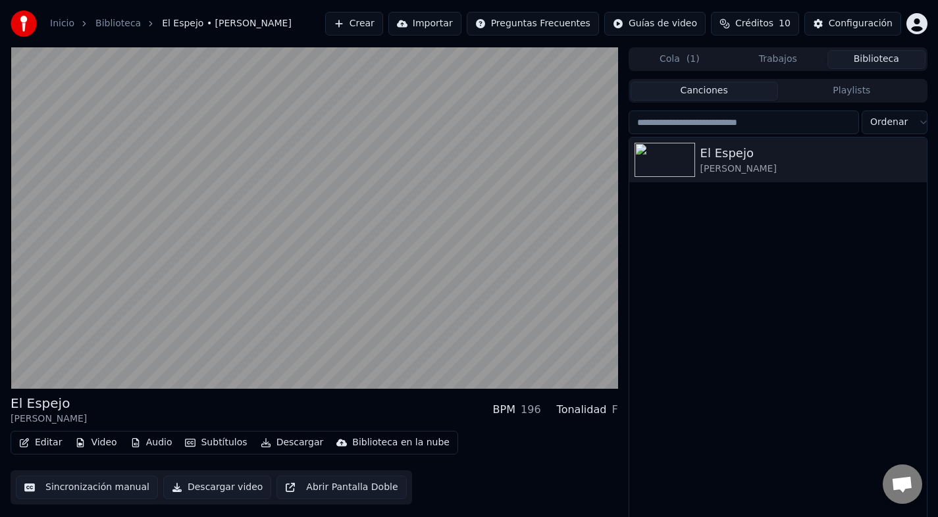
scroll to position [7, 0]
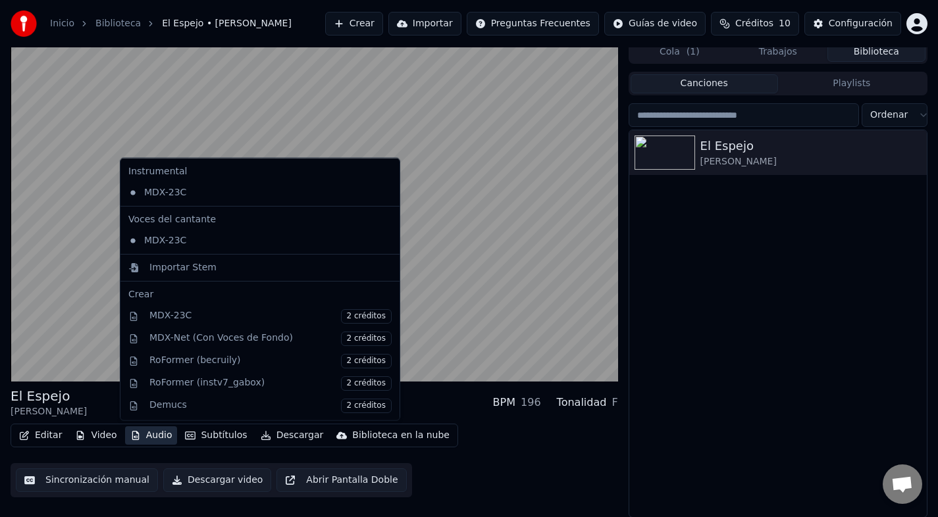
click at [148, 433] on button "Audio" at bounding box center [151, 436] width 53 height 18
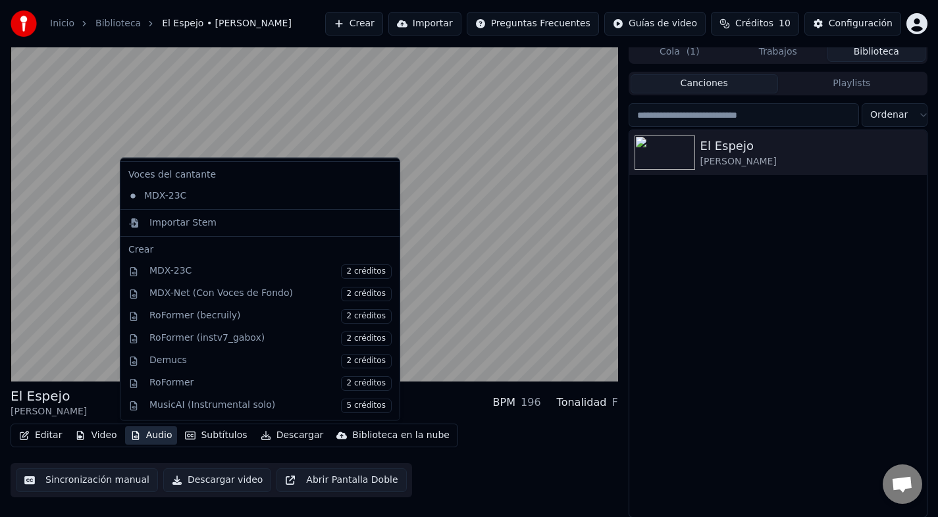
scroll to position [0, 0]
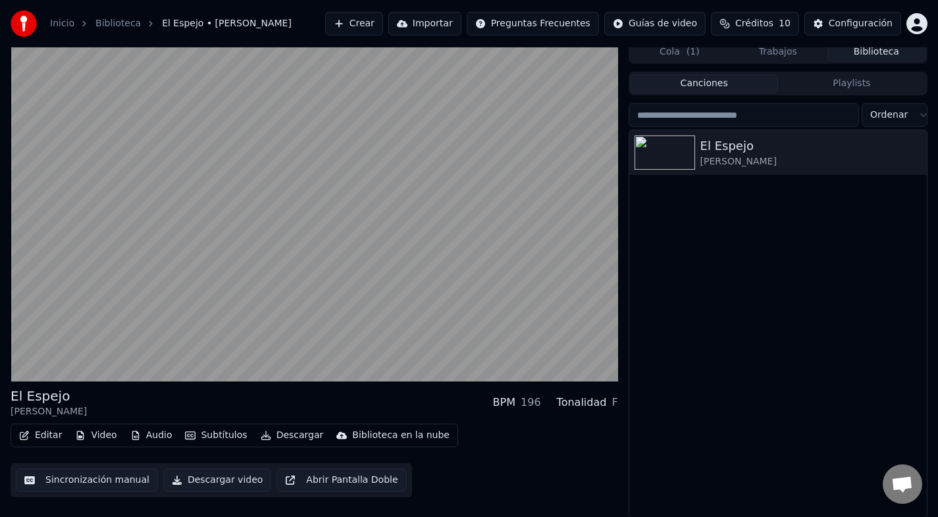
click at [466, 419] on div "El Espejo Yuri BPM 196 Tonalidad F Editar Video Audio Subtítulos Descargar Bibl…" at bounding box center [315, 442] width 608 height 111
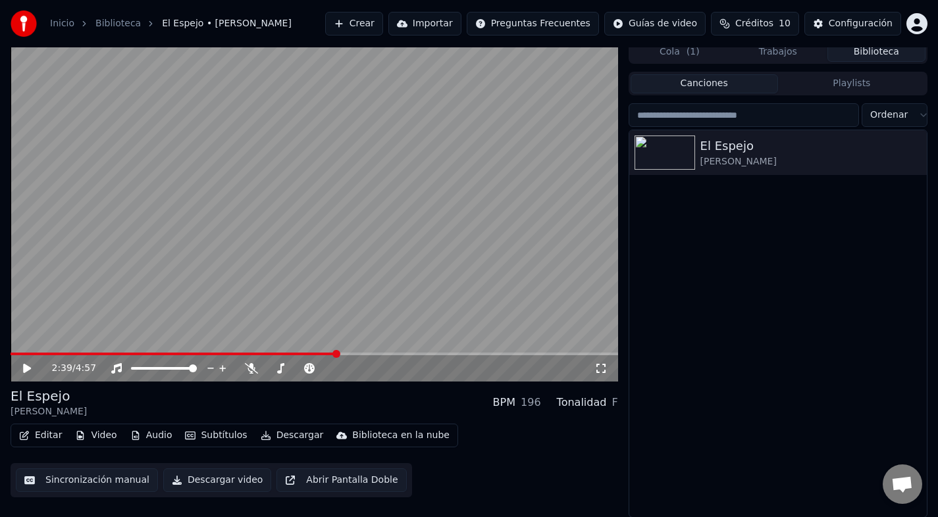
click at [205, 480] on button "Descargar video" at bounding box center [217, 481] width 108 height 24
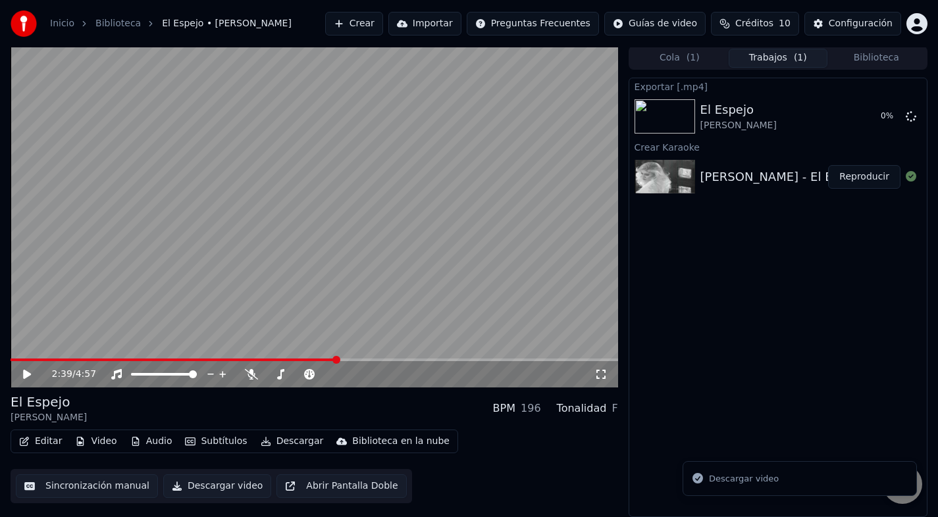
click at [720, 481] on div "Descargar video" at bounding box center [744, 479] width 70 height 13
click at [199, 488] on button "Descargar video" at bounding box center [217, 487] width 108 height 24
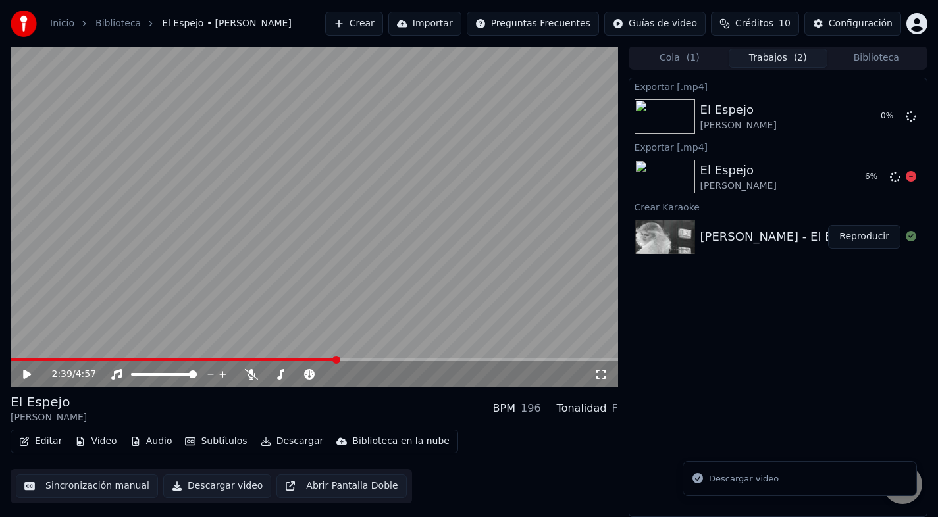
click at [855, 176] on div "6 %" at bounding box center [888, 177] width 67 height 16
click at [783, 89] on div "Exportar [.mp4]" at bounding box center [778, 86] width 298 height 16
click at [909, 236] on icon at bounding box center [911, 236] width 11 height 11
click at [440, 20] on button "Importar" at bounding box center [424, 24] width 73 height 24
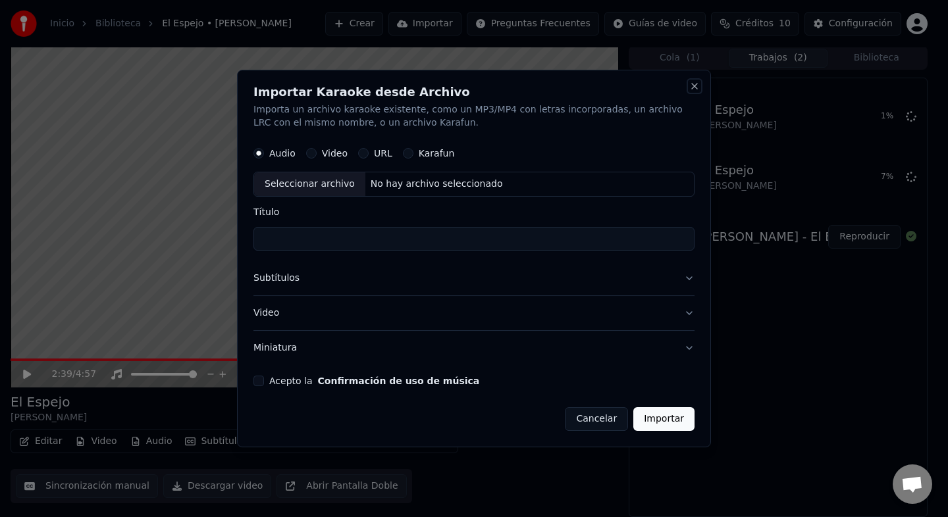
click at [691, 86] on button "Close" at bounding box center [694, 86] width 11 height 11
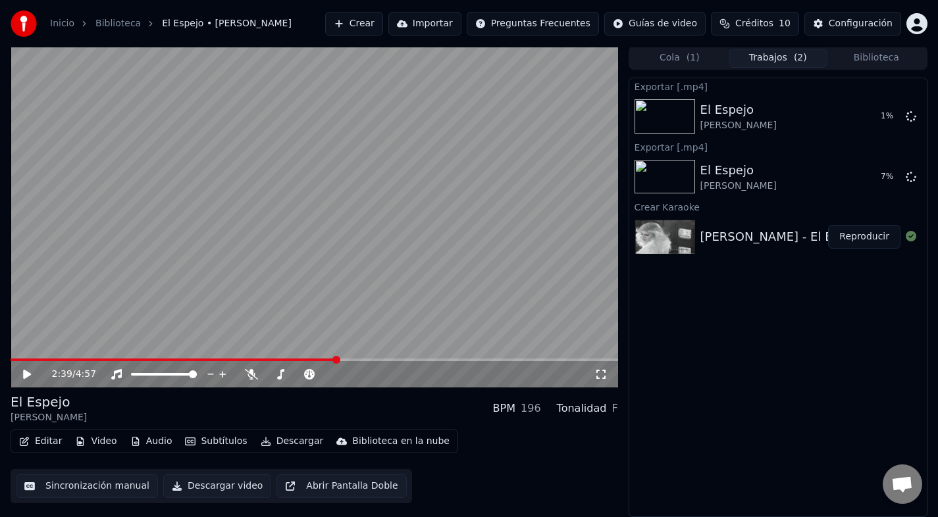
click at [858, 441] on div "Exportar [.mp4] El Espejo Yuri 1 % Exportar [.mp4] El Espejo Yuri 7 % Crear Kar…" at bounding box center [778, 298] width 299 height 440
click at [752, 205] on div "Crear Karaoke" at bounding box center [778, 207] width 298 height 16
